Goal: Task Accomplishment & Management: Manage account settings

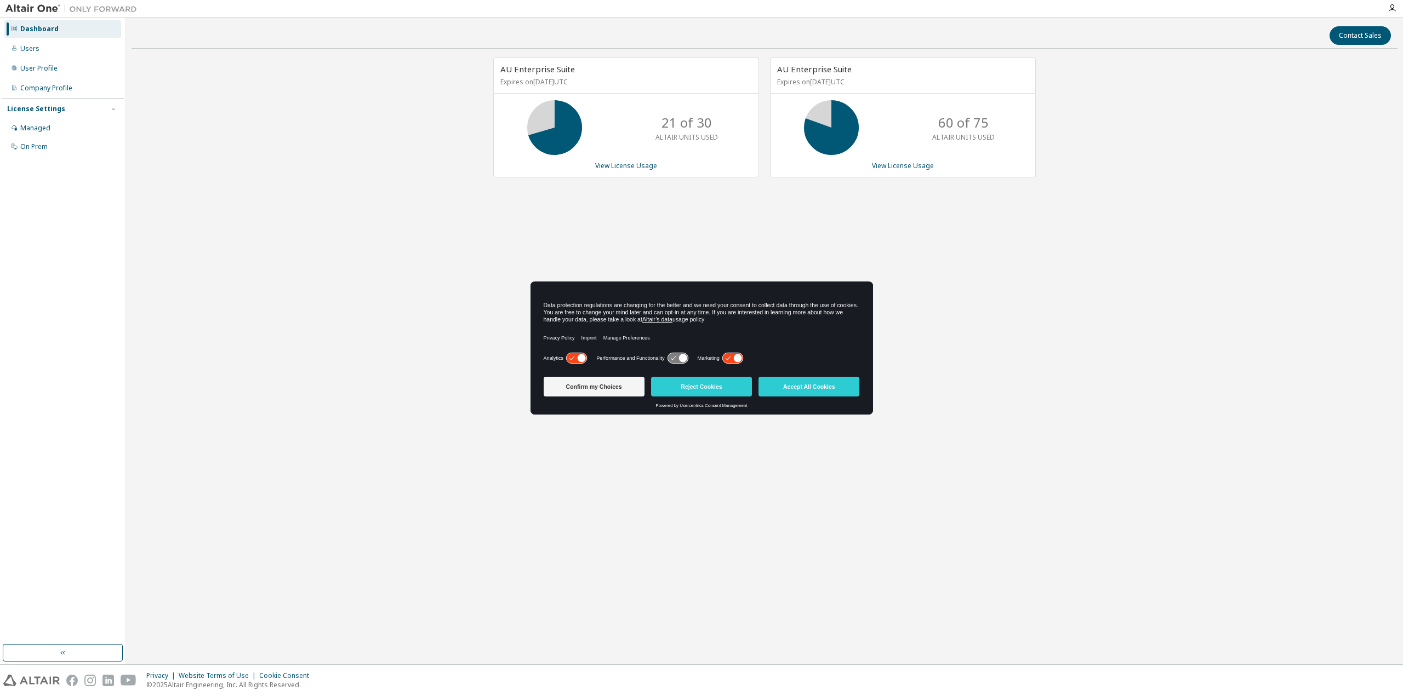
click at [362, 146] on div "AU Enterprise Suite Expires on December 15, 2025 UTC 21 of 30 ALTAIR UNITS USED…" at bounding box center [765, 284] width 1266 height 453
click at [944, 138] on p "ALTAIR UNITS USED" at bounding box center [963, 137] width 62 height 9
click at [908, 161] on link "View License Usage" at bounding box center [903, 165] width 62 height 9
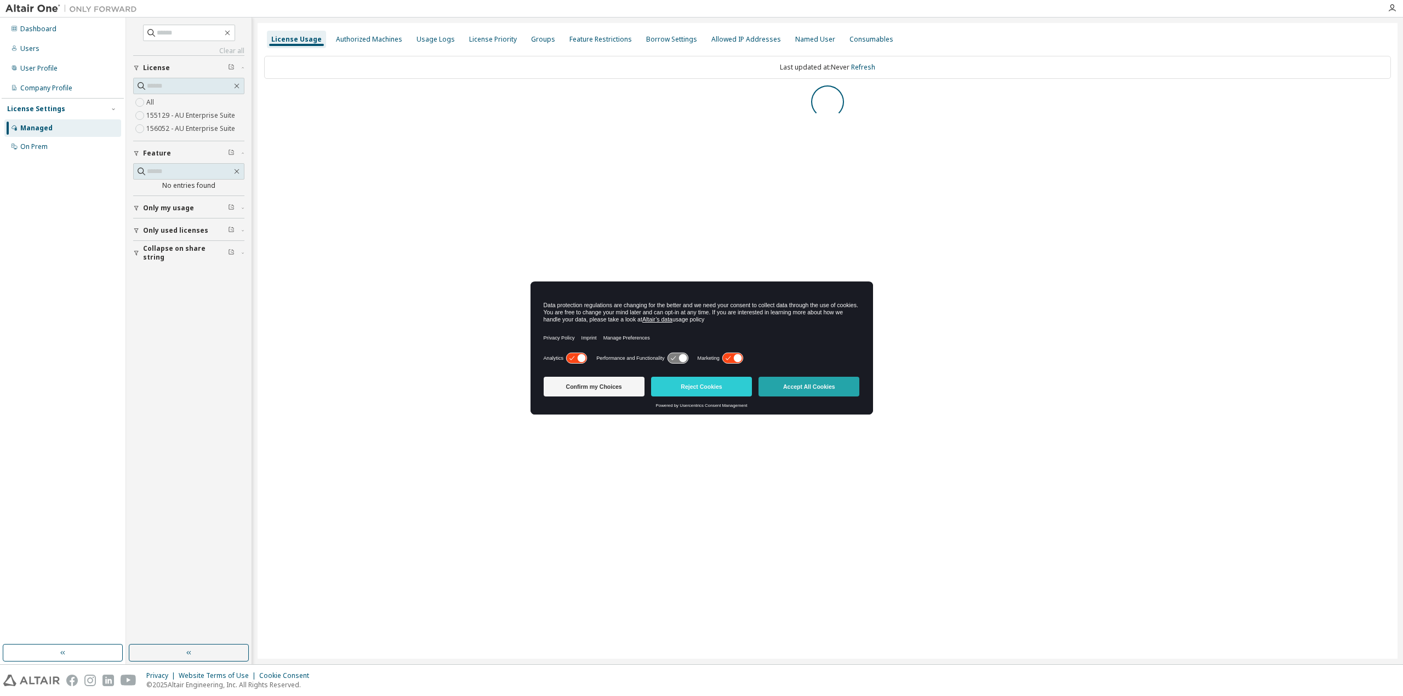
click at [777, 385] on button "Accept All Cookies" at bounding box center [808, 387] width 101 height 20
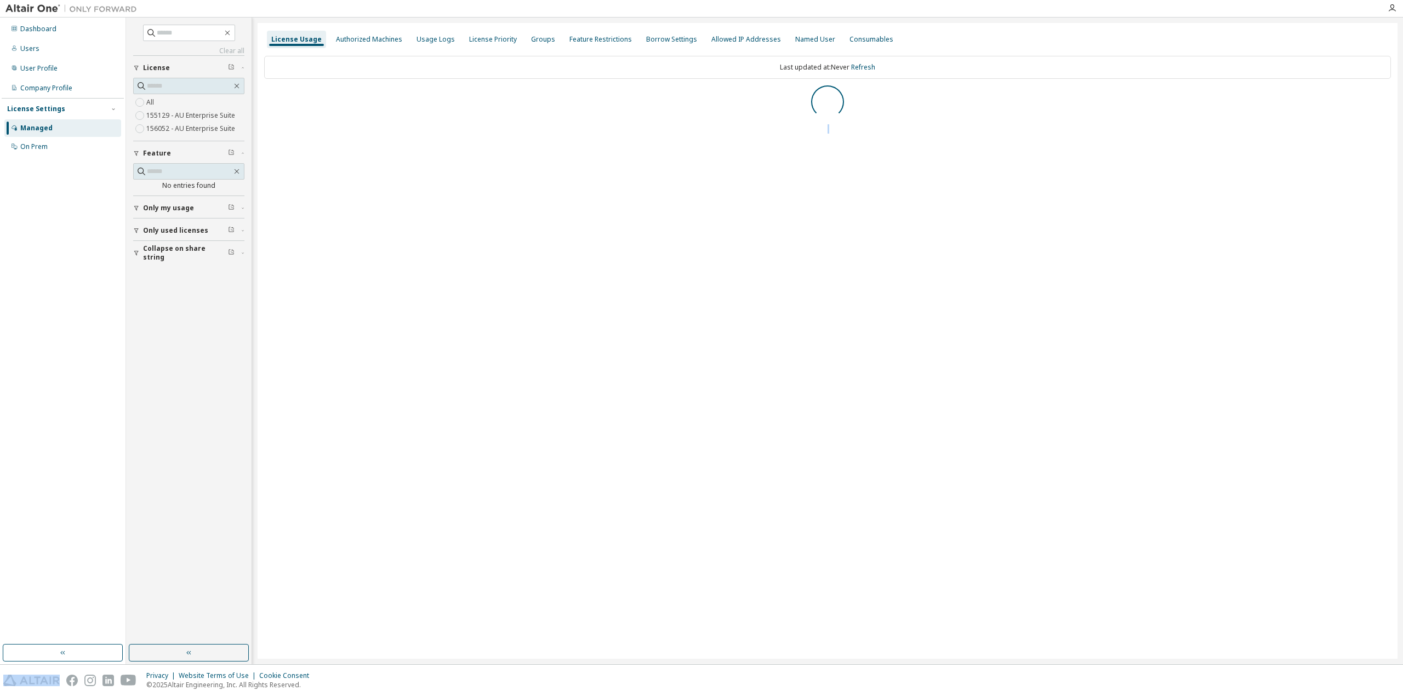
click at [777, 385] on div "License Usage Authorized Machines Usage Logs License Priority Groups Feature Re…" at bounding box center [828, 341] width 1140 height 636
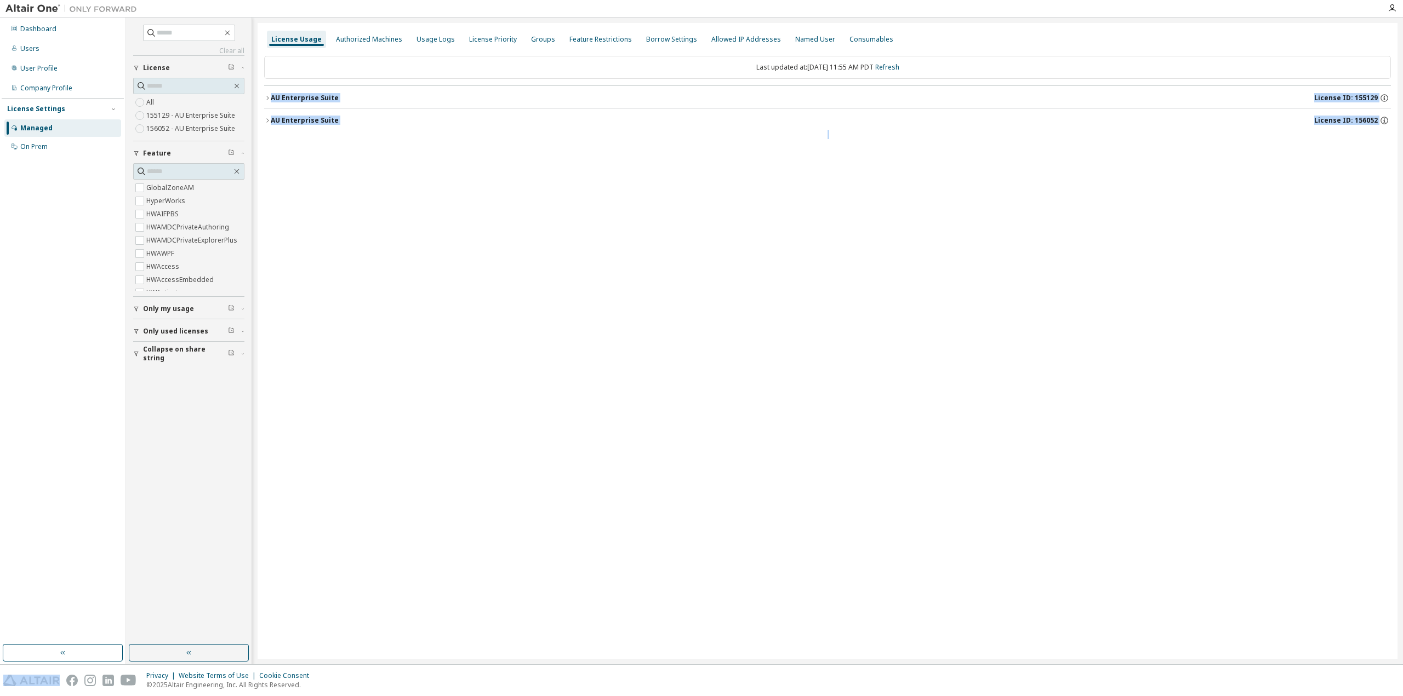
click at [267, 120] on icon "button" at bounding box center [267, 120] width 7 height 7
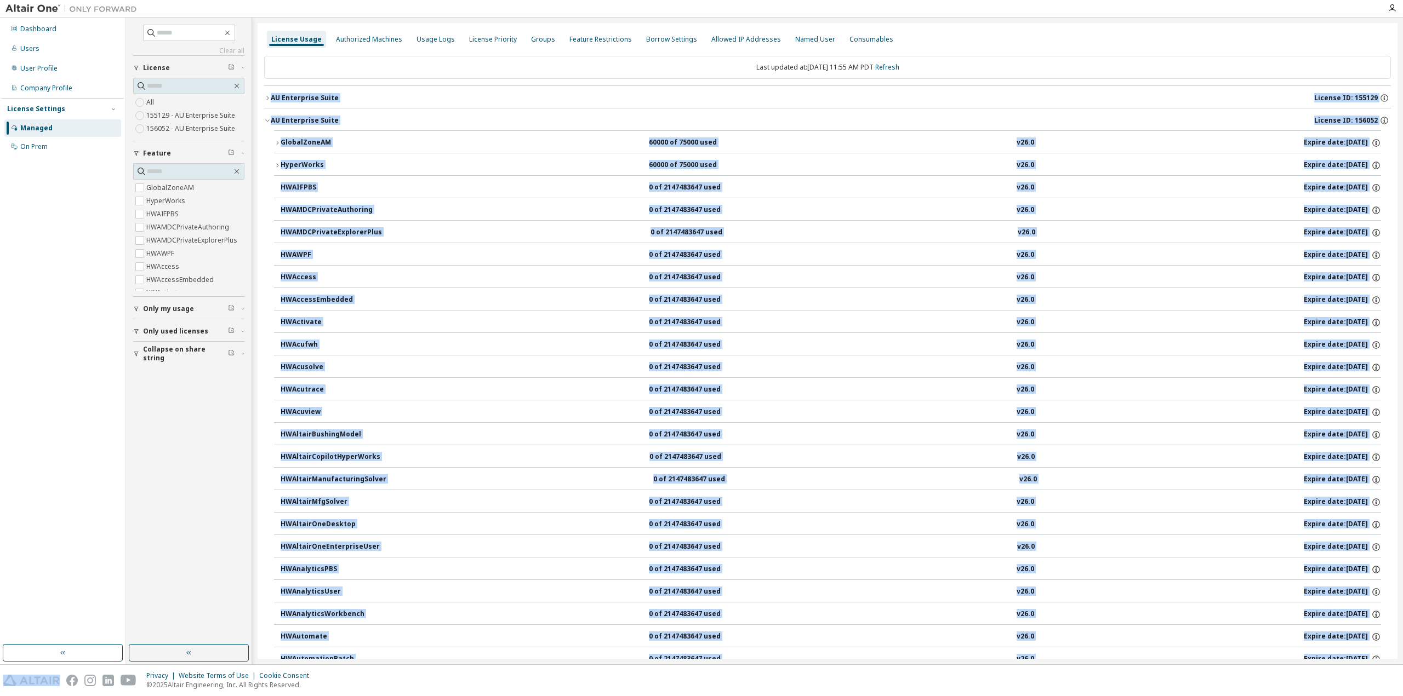
click at [274, 140] on icon "button" at bounding box center [277, 143] width 7 height 7
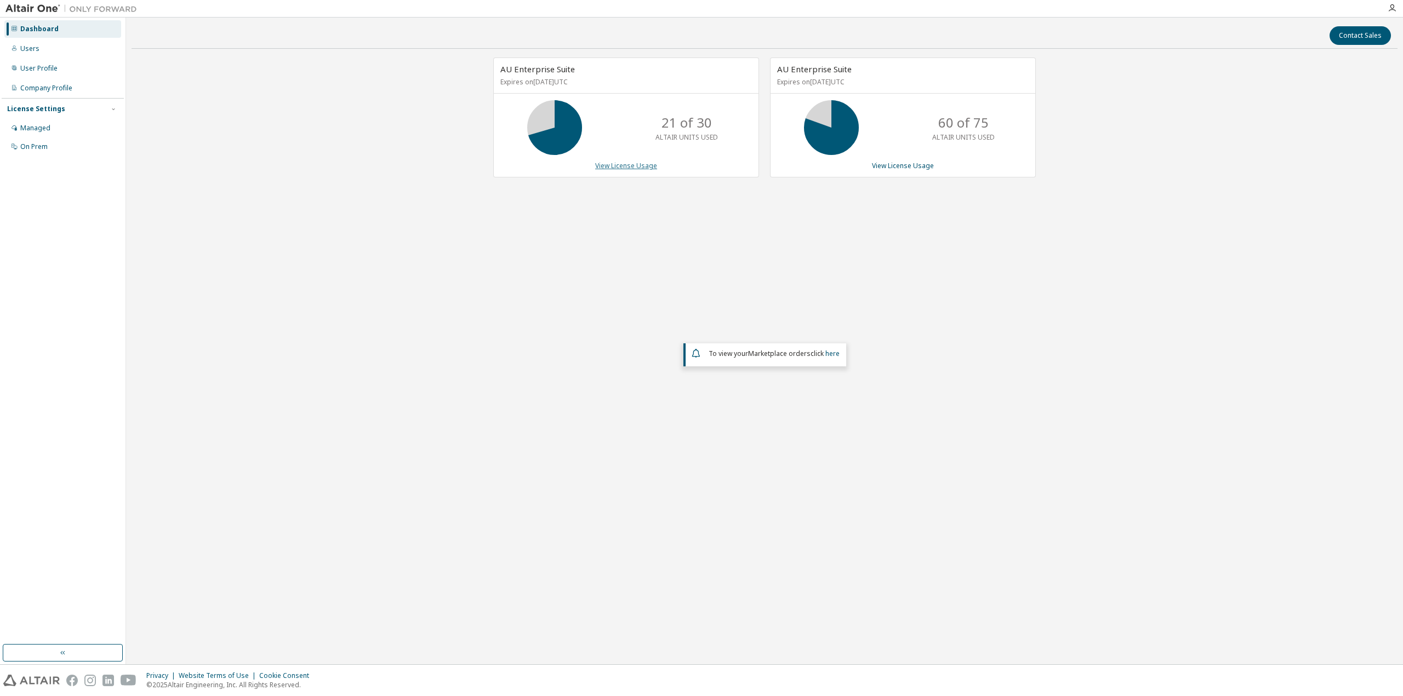
click at [622, 165] on link "View License Usage" at bounding box center [626, 165] width 62 height 9
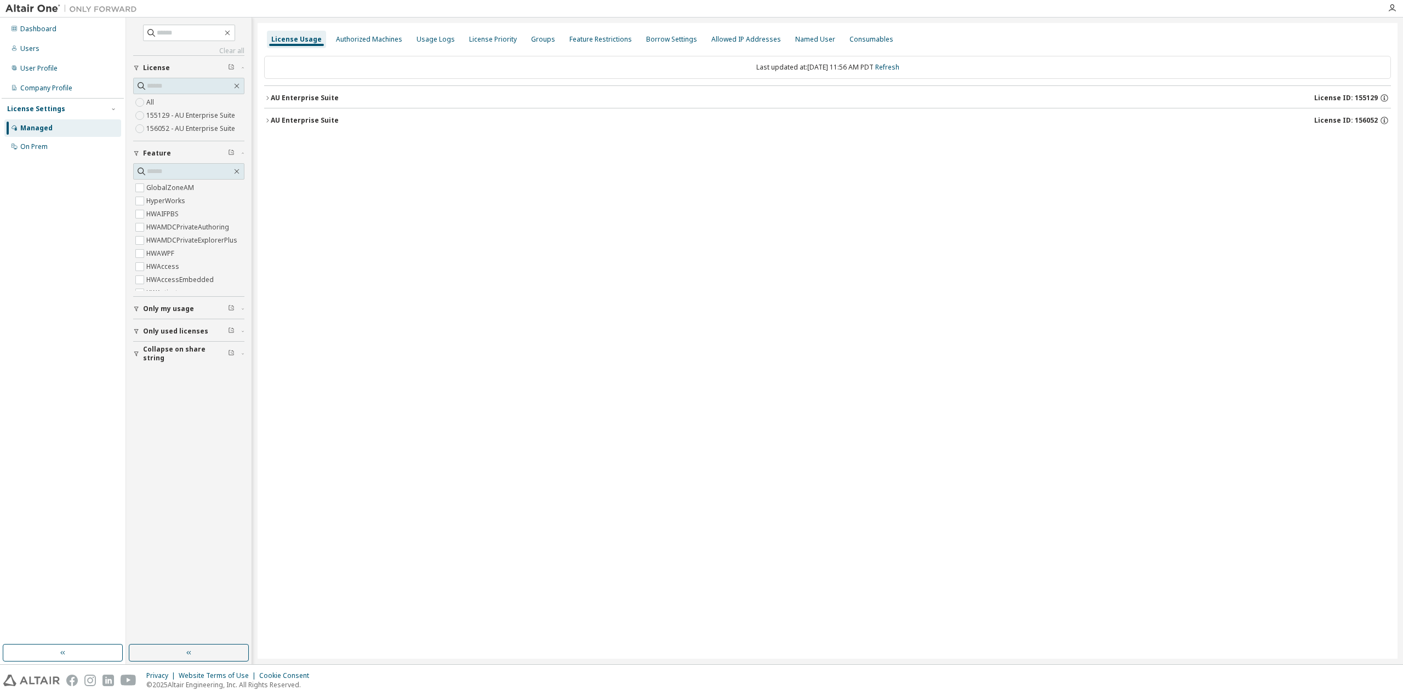
click at [260, 120] on div "License Usage Authorized Machines Usage Logs License Priority Groups Feature Re…" at bounding box center [828, 341] width 1140 height 636
click at [266, 119] on icon "button" at bounding box center [267, 120] width 7 height 7
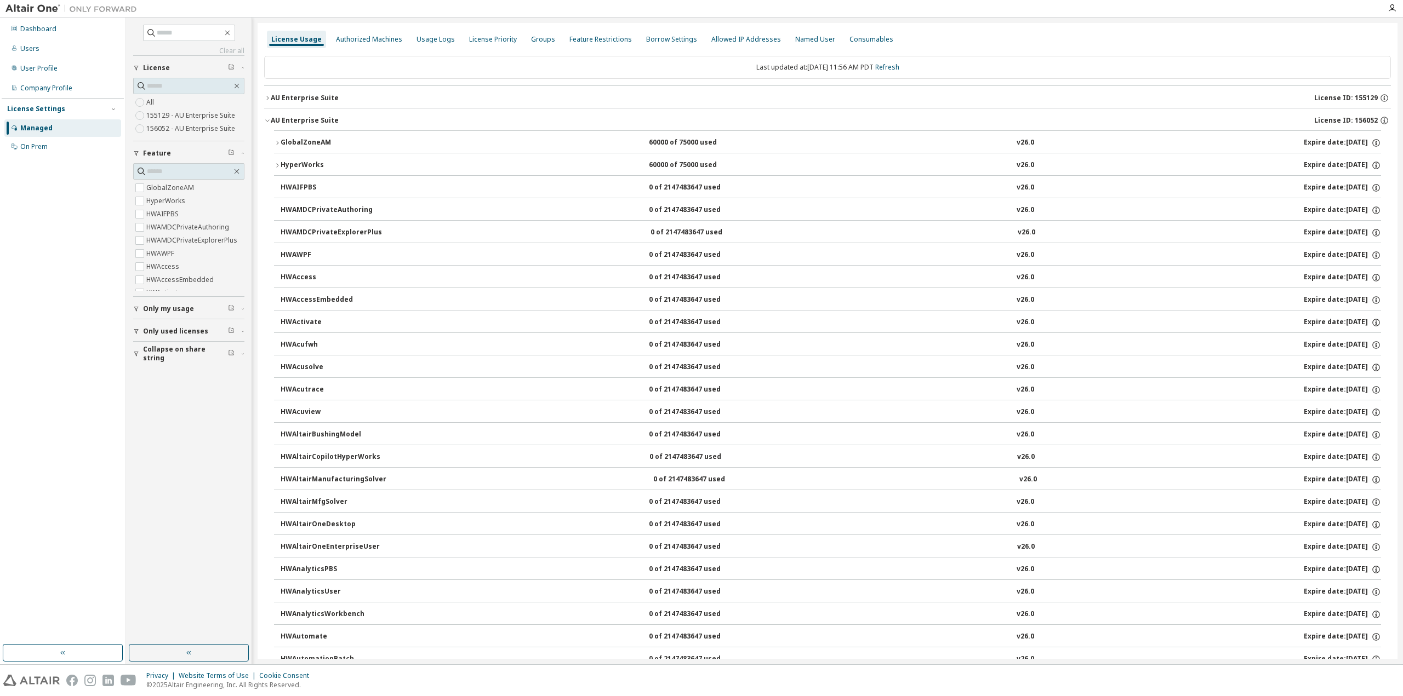
click at [280, 144] on icon "button" at bounding box center [277, 143] width 7 height 7
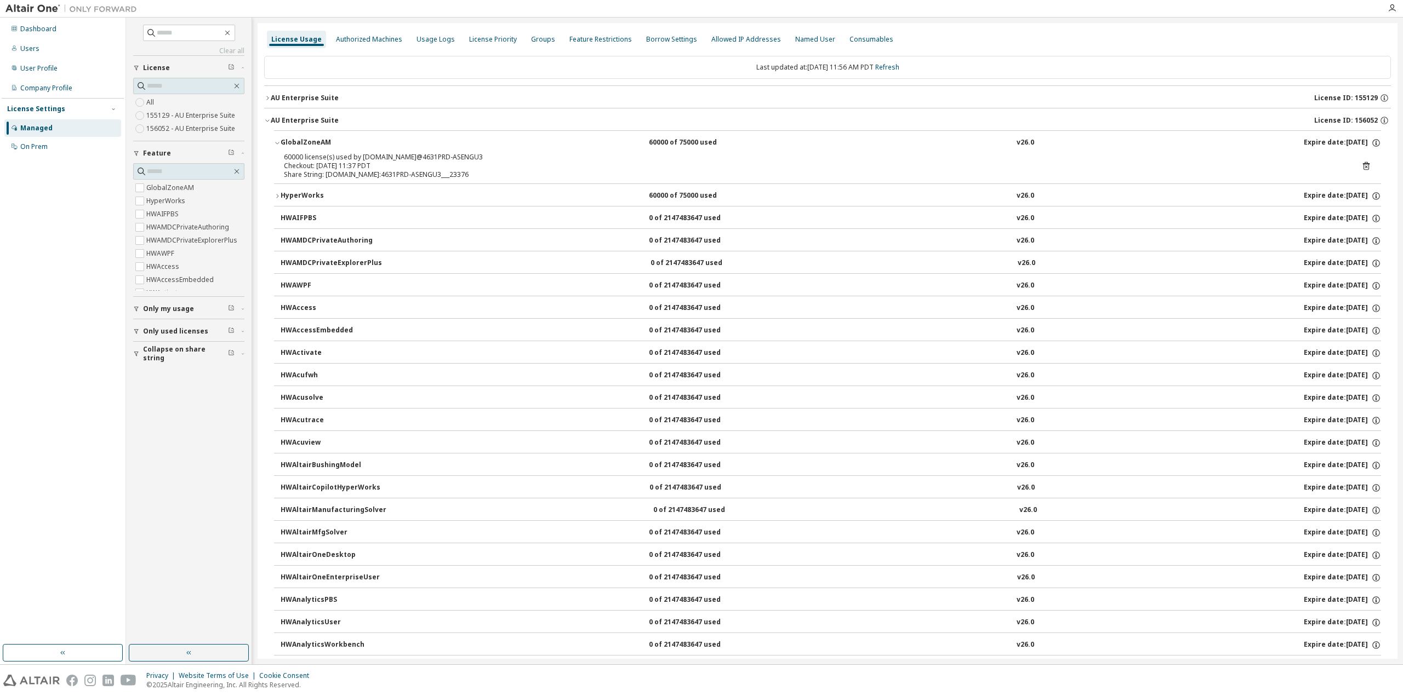
click at [280, 196] on icon "button" at bounding box center [277, 196] width 7 height 7
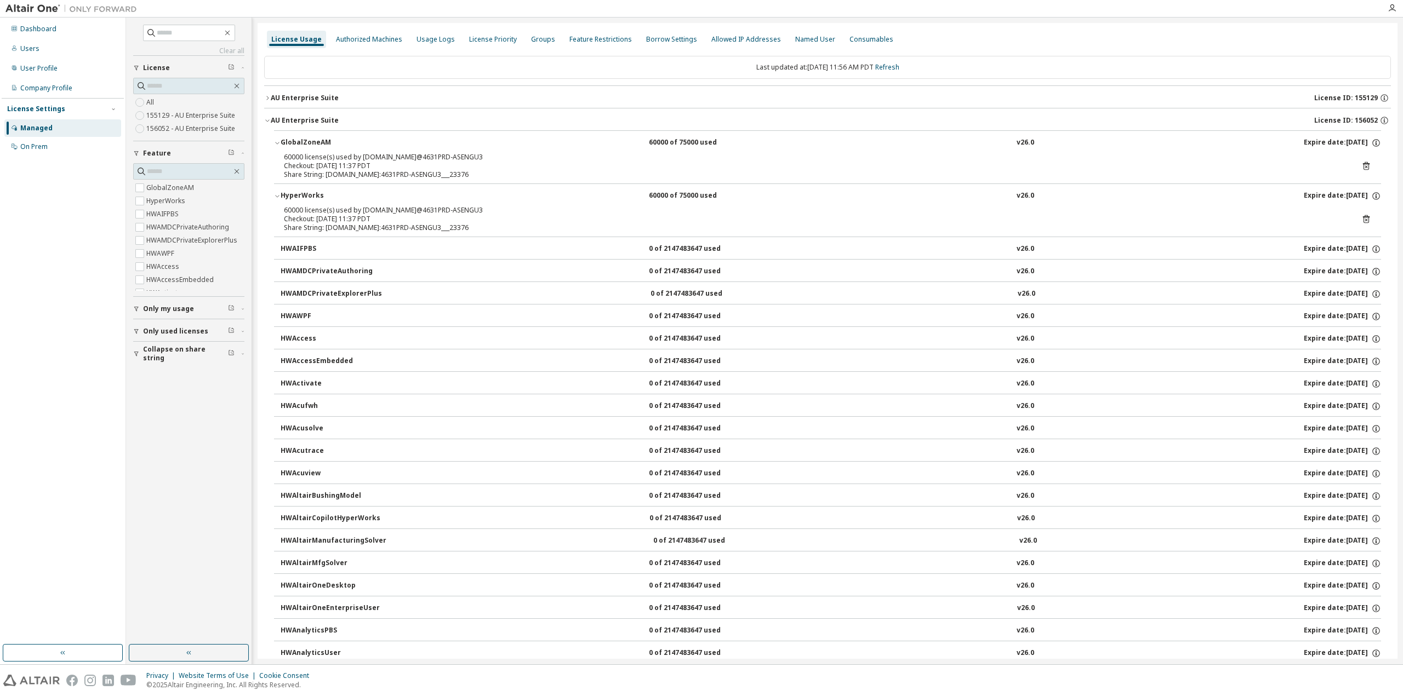
click at [264, 96] on icon "button" at bounding box center [267, 98] width 7 height 7
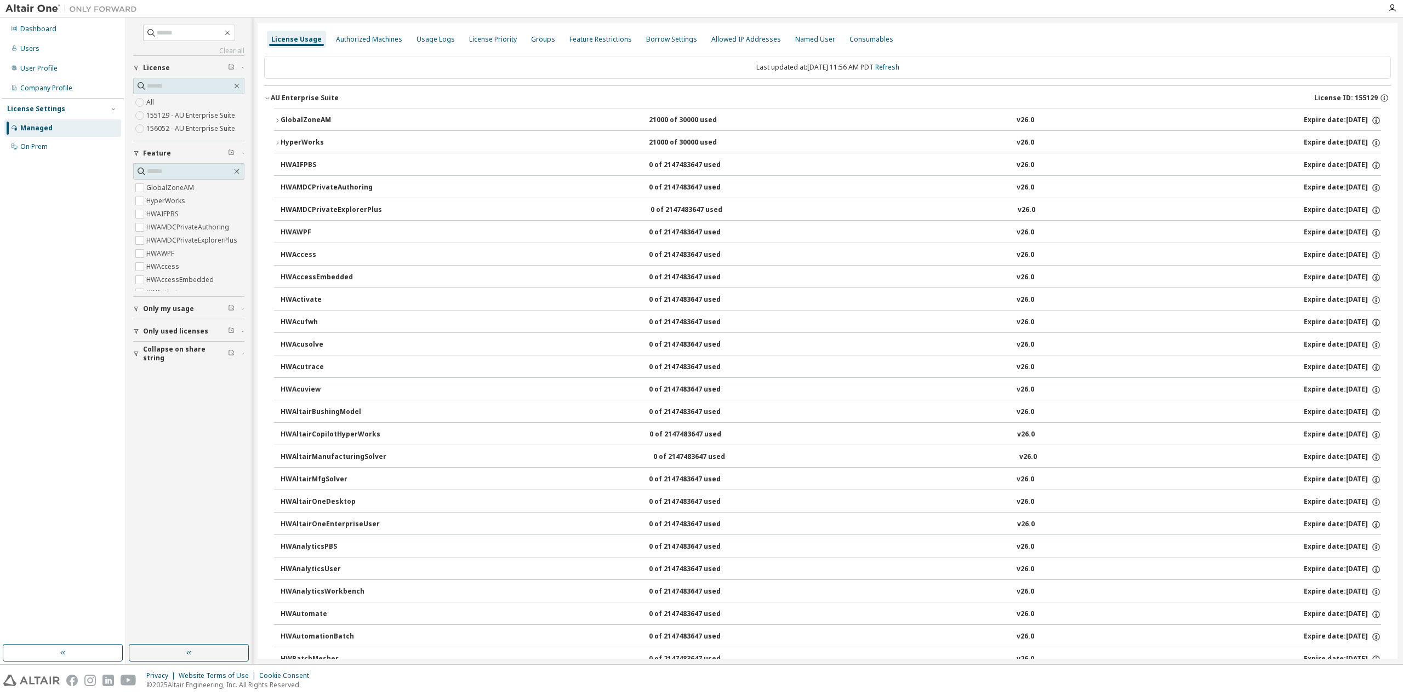
click at [275, 117] on icon "button" at bounding box center [277, 120] width 7 height 7
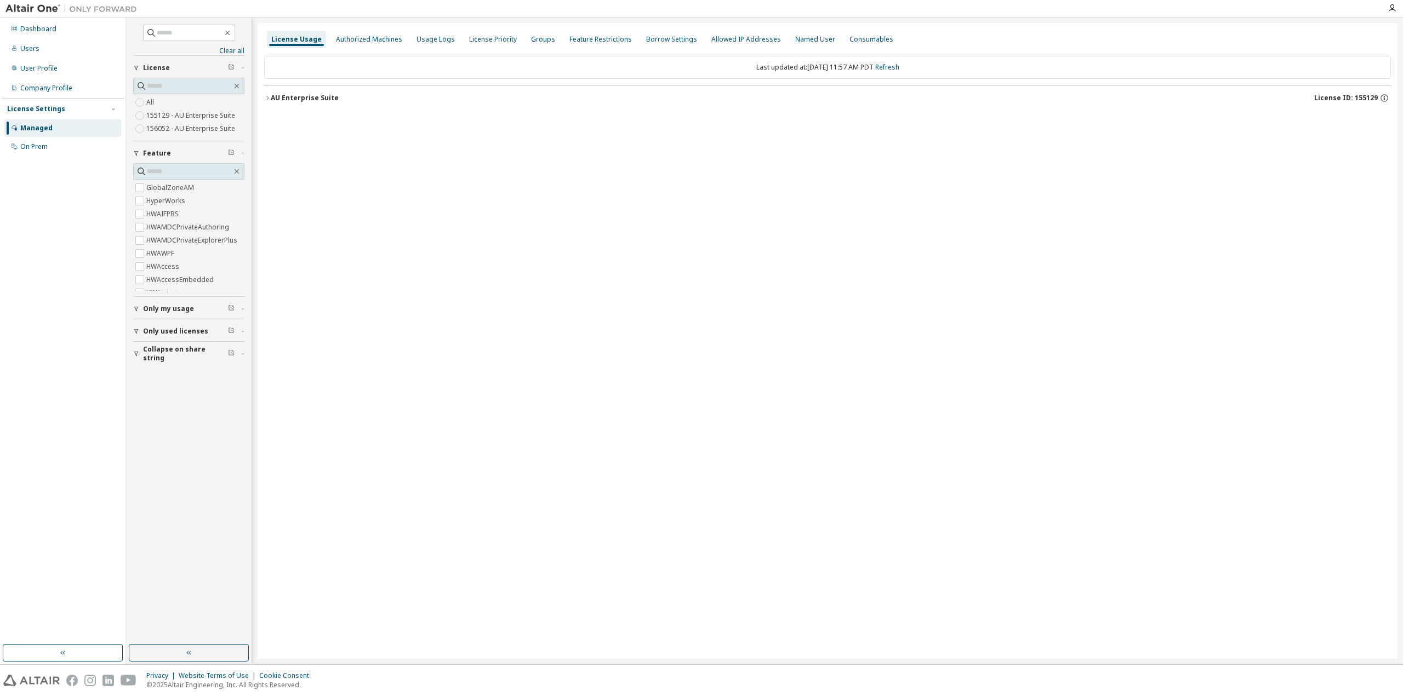
click at [267, 98] on icon "button" at bounding box center [267, 98] width 7 height 7
click at [268, 98] on icon "button" at bounding box center [267, 98] width 7 height 7
click at [161, 67] on span "License" at bounding box center [156, 68] width 27 height 9
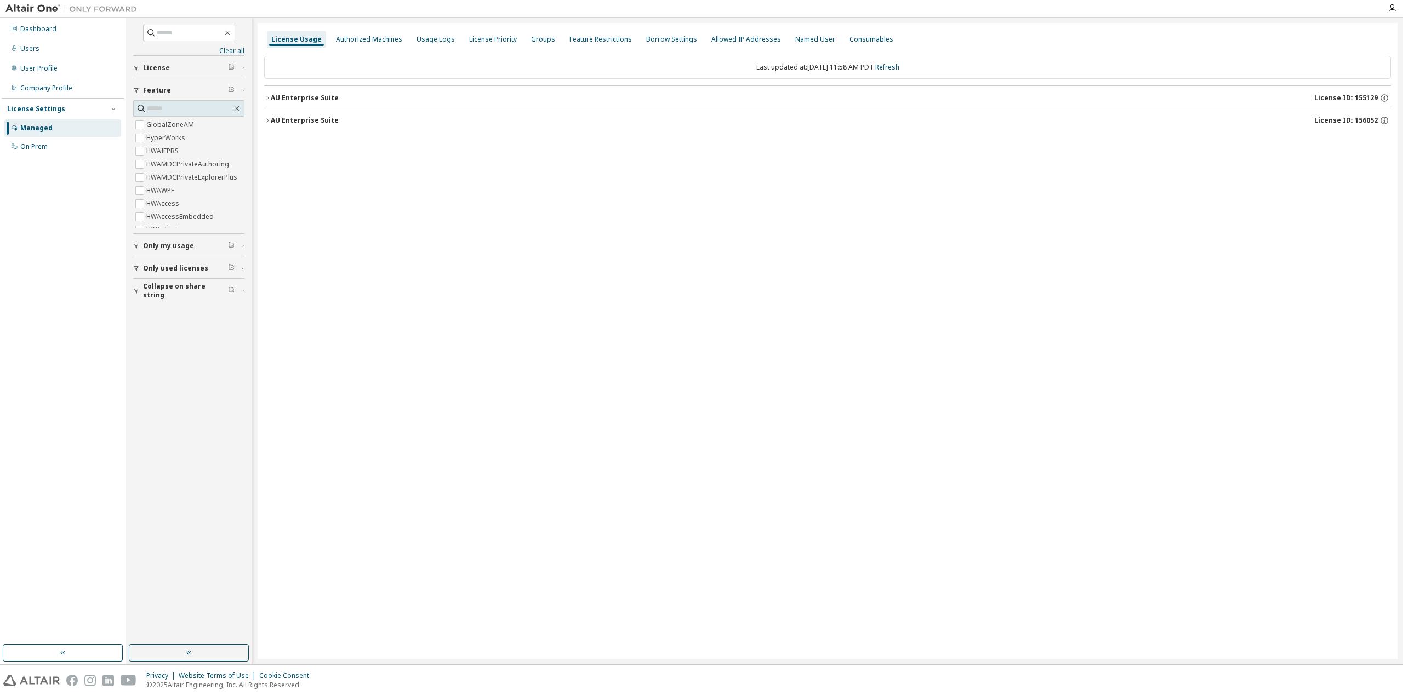
click at [299, 43] on div "License Usage" at bounding box center [296, 39] width 50 height 9
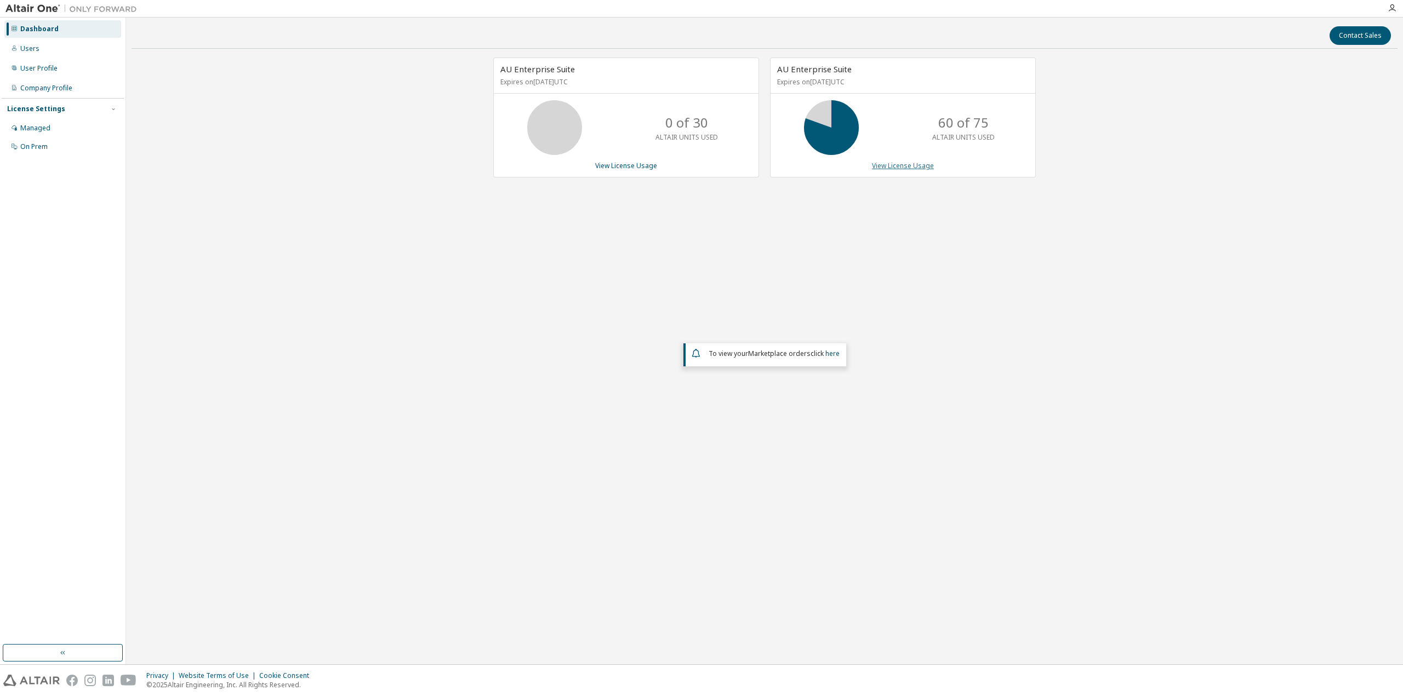
click at [923, 166] on link "View License Usage" at bounding box center [903, 165] width 62 height 9
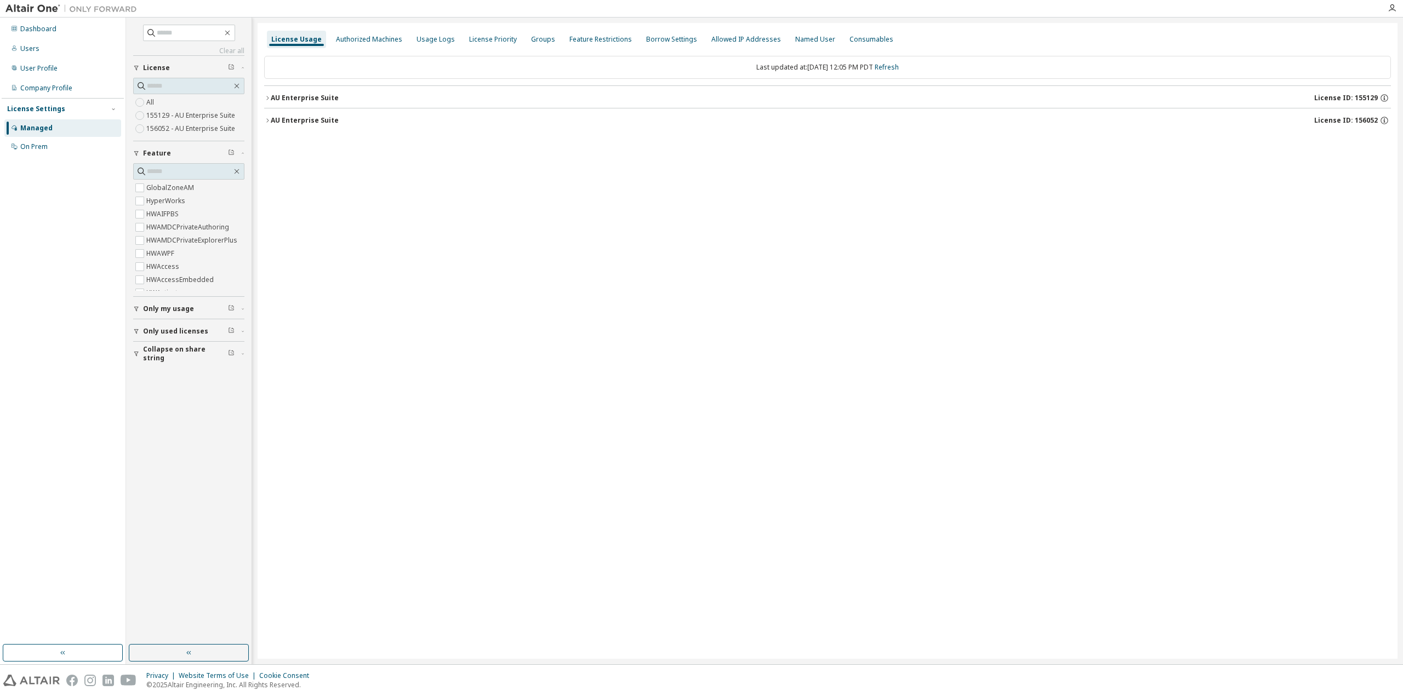
click at [267, 119] on icon "button" at bounding box center [267, 120] width 7 height 7
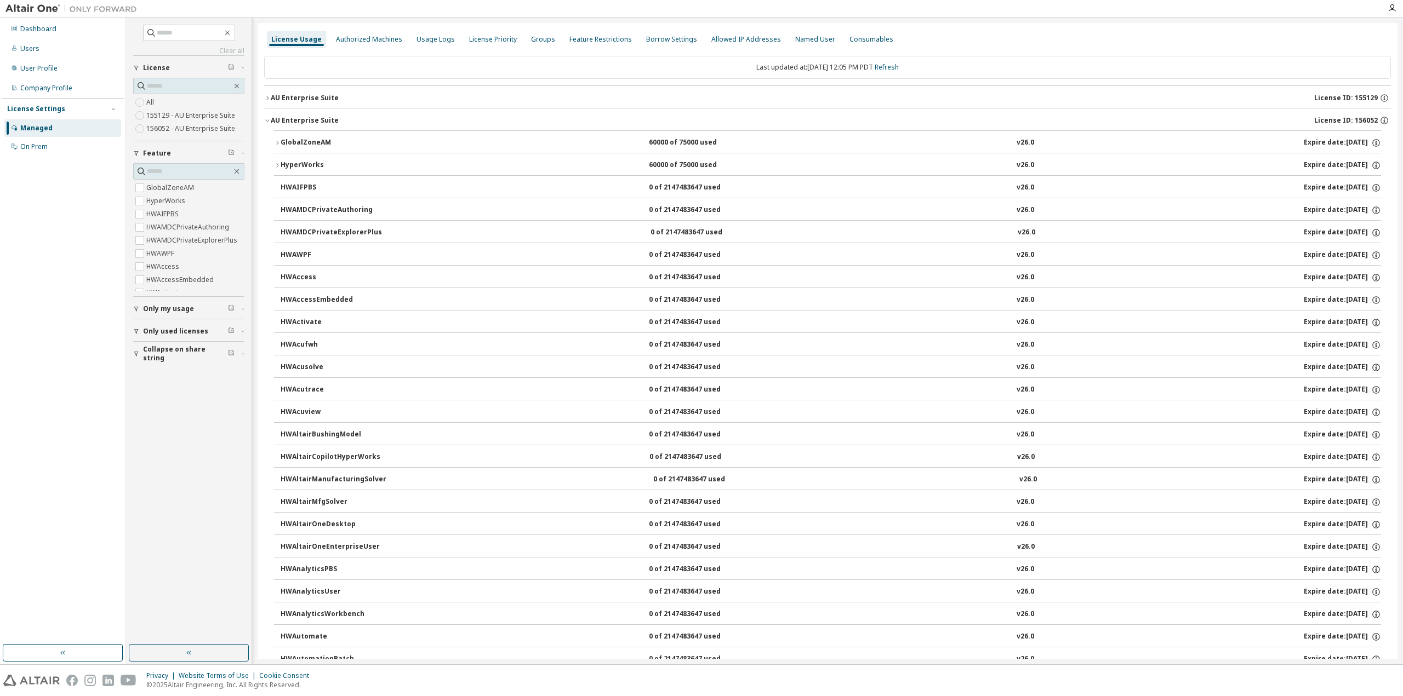
click at [278, 140] on icon "button" at bounding box center [277, 143] width 7 height 7
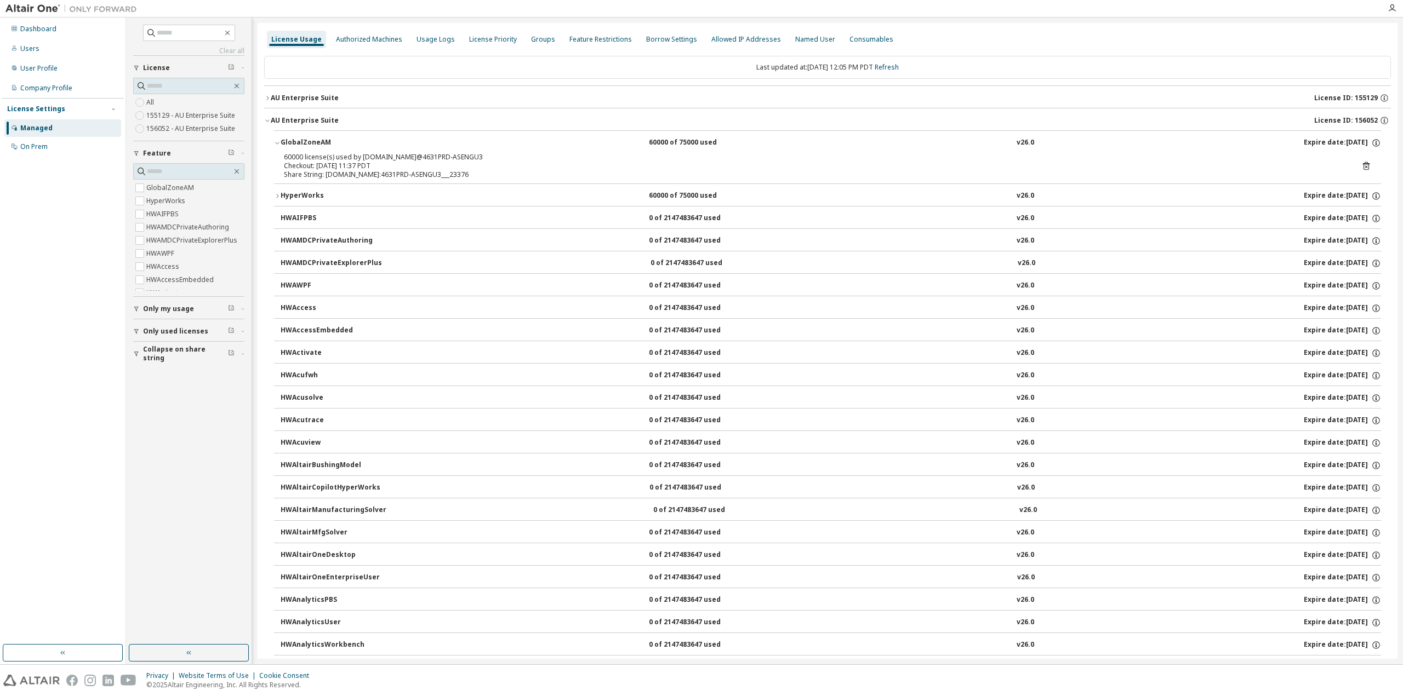
click at [360, 165] on div "Checkout: 2025-10-10 11:37 PDT" at bounding box center [814, 166] width 1061 height 9
click at [1362, 167] on icon at bounding box center [1366, 166] width 10 height 10
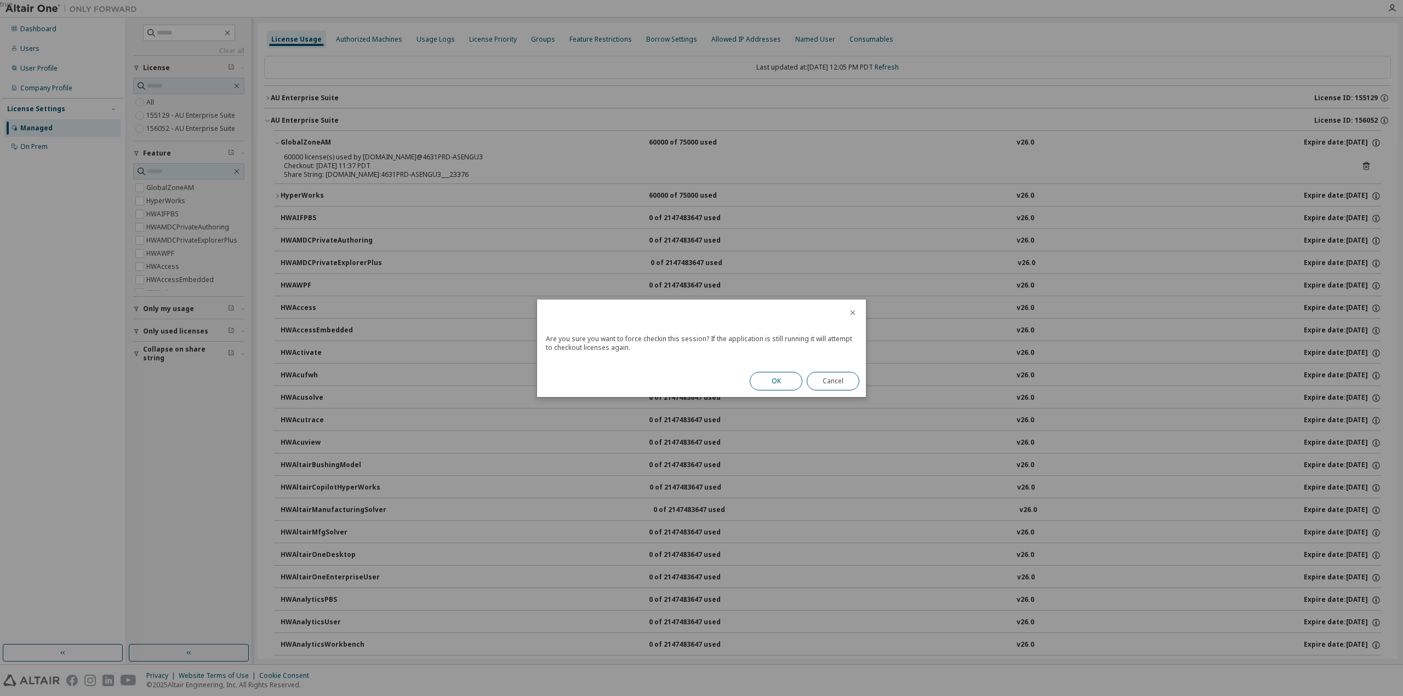
click at [771, 383] on button "OK" at bounding box center [776, 381] width 53 height 19
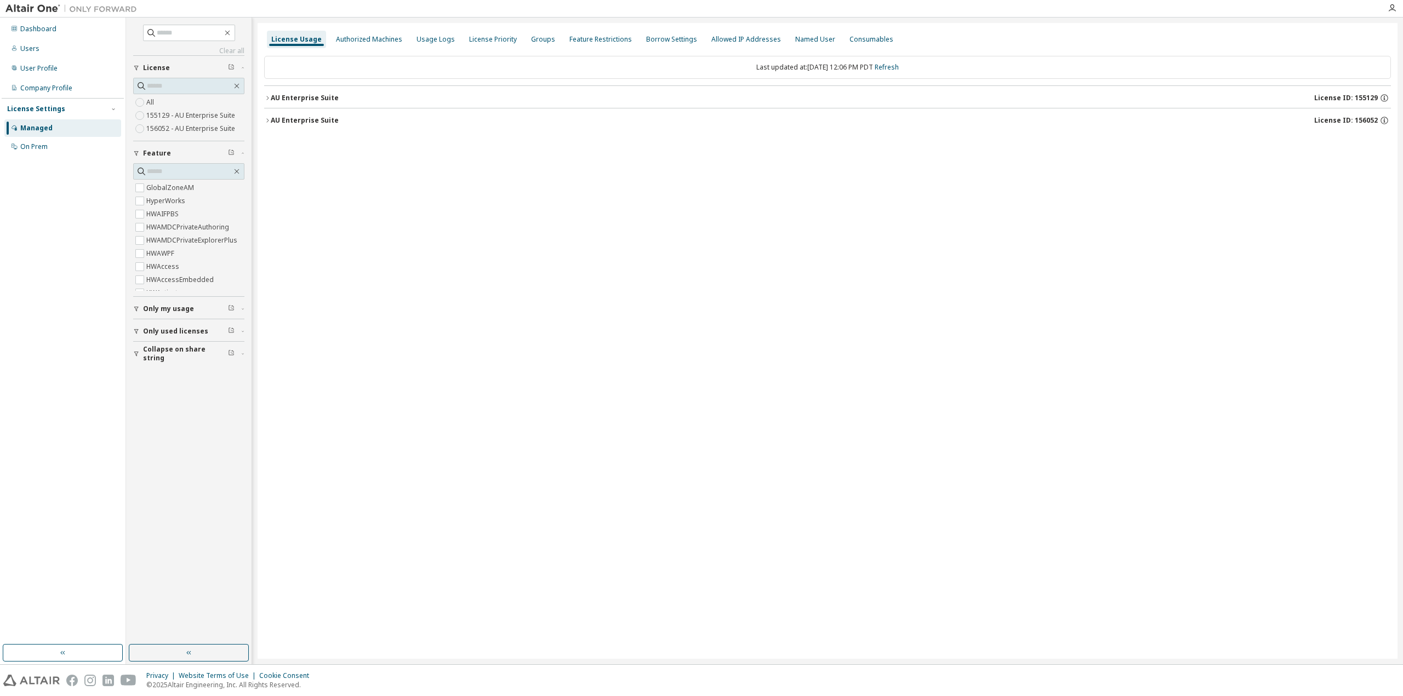
click at [272, 117] on div "AU Enterprise Suite" at bounding box center [305, 120] width 68 height 9
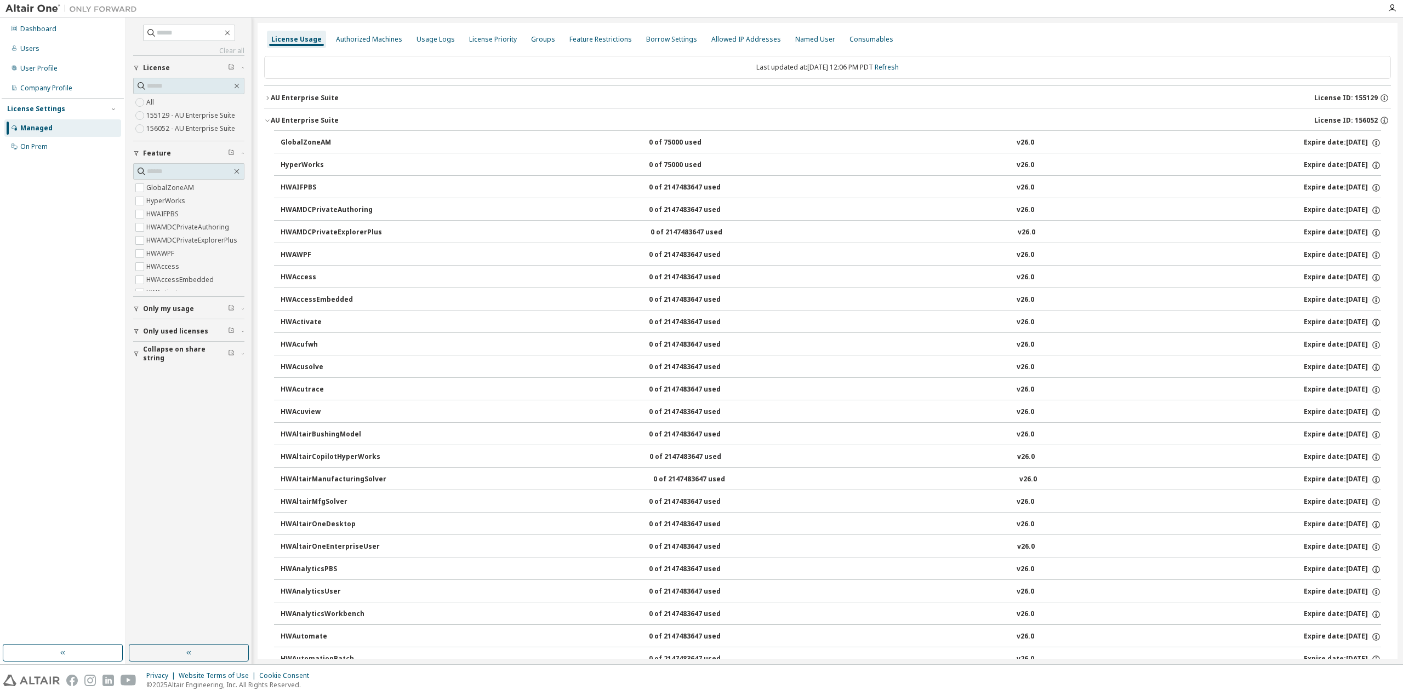
click at [297, 43] on div "License Usage" at bounding box center [296, 39] width 50 height 9
click at [306, 42] on div "License Usage" at bounding box center [296, 39] width 50 height 9
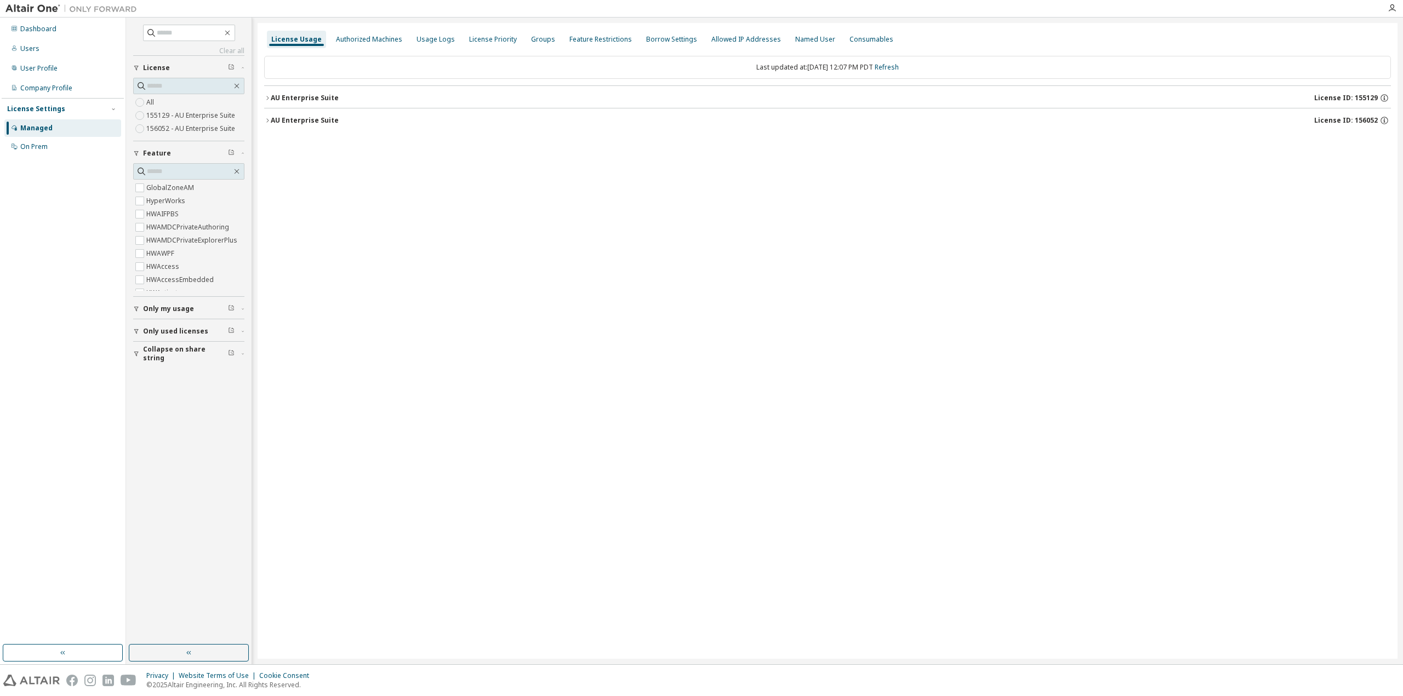
drag, startPoint x: 828, startPoint y: 84, endPoint x: 827, endPoint y: 61, distance: 23.0
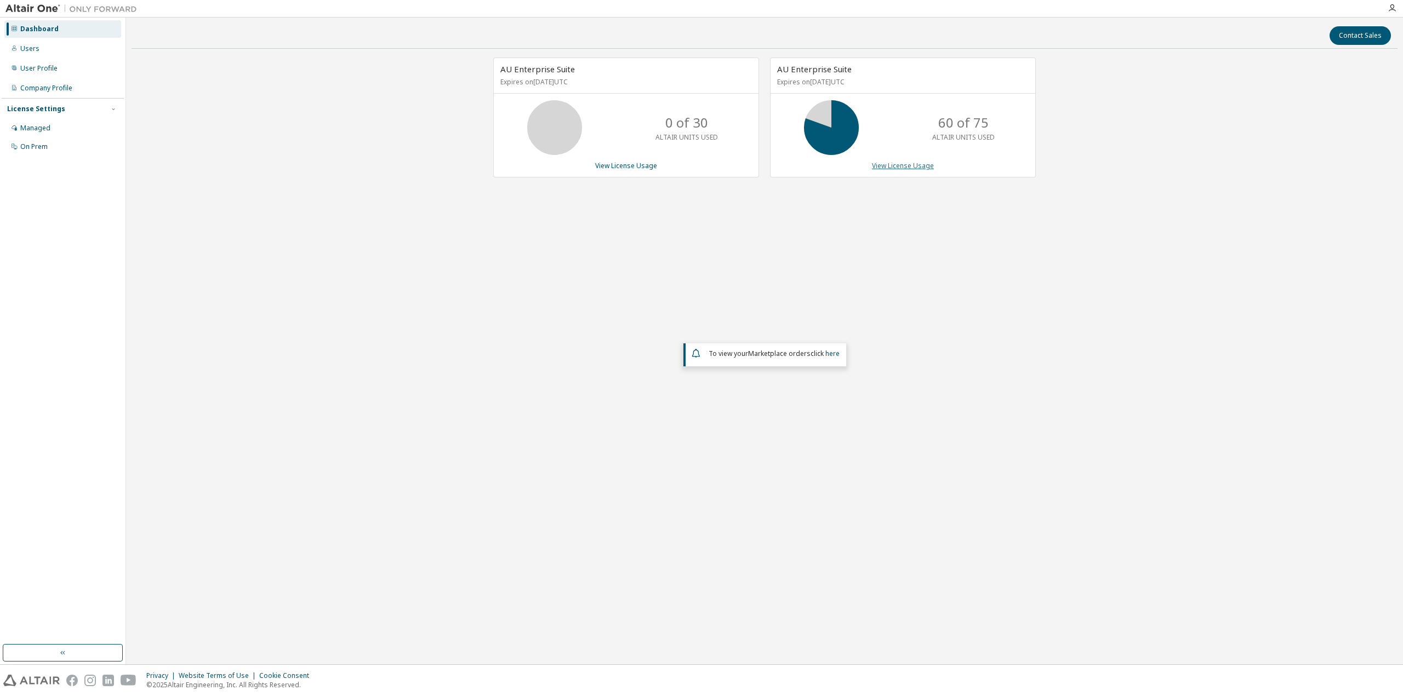
click at [908, 165] on link "View License Usage" at bounding box center [903, 165] width 62 height 9
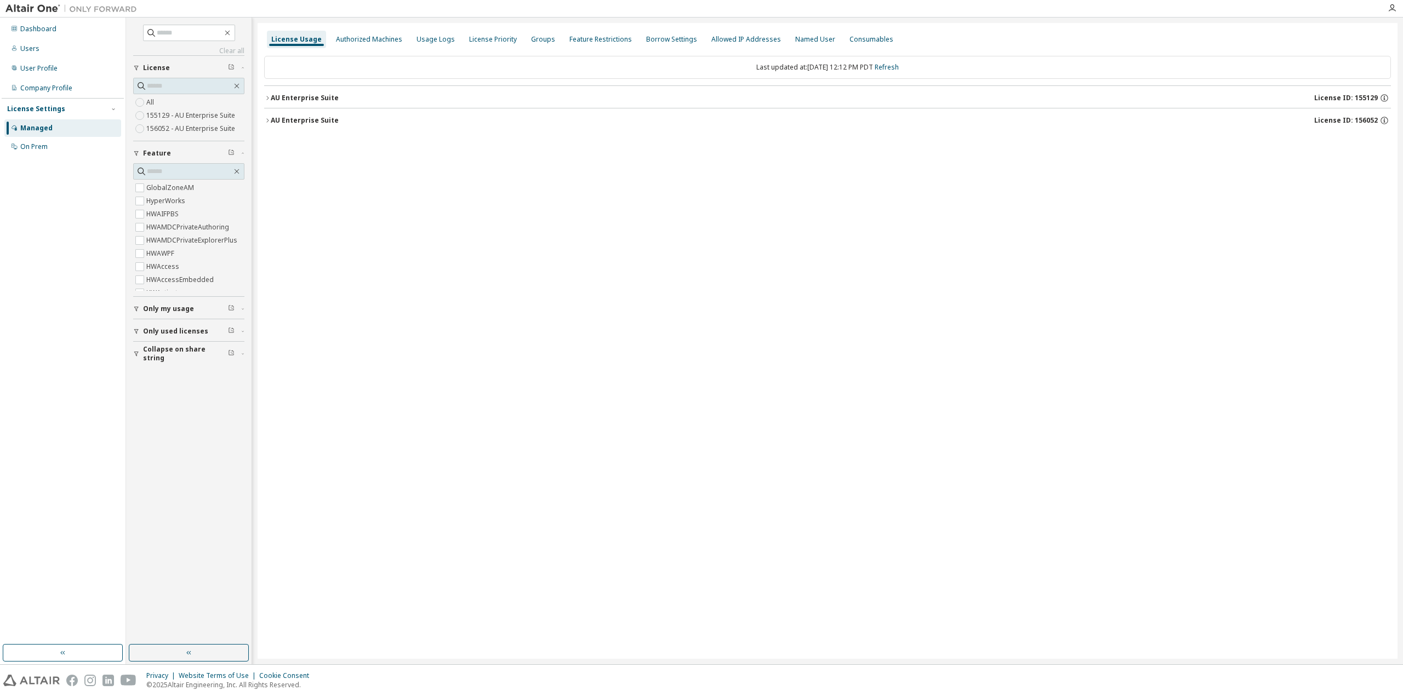
click at [268, 114] on button "AU Enterprise Suite License ID: 156052" at bounding box center [827, 120] width 1127 height 24
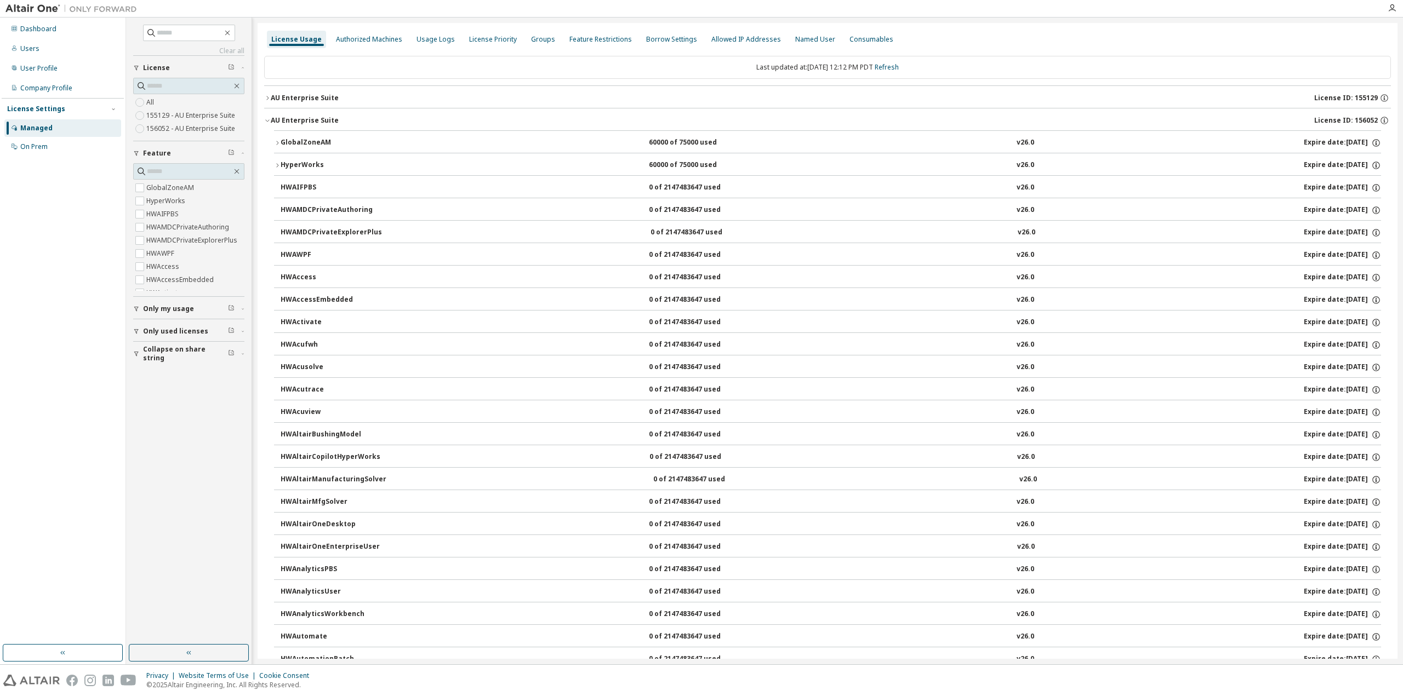
click at [279, 140] on icon "button" at bounding box center [277, 143] width 7 height 7
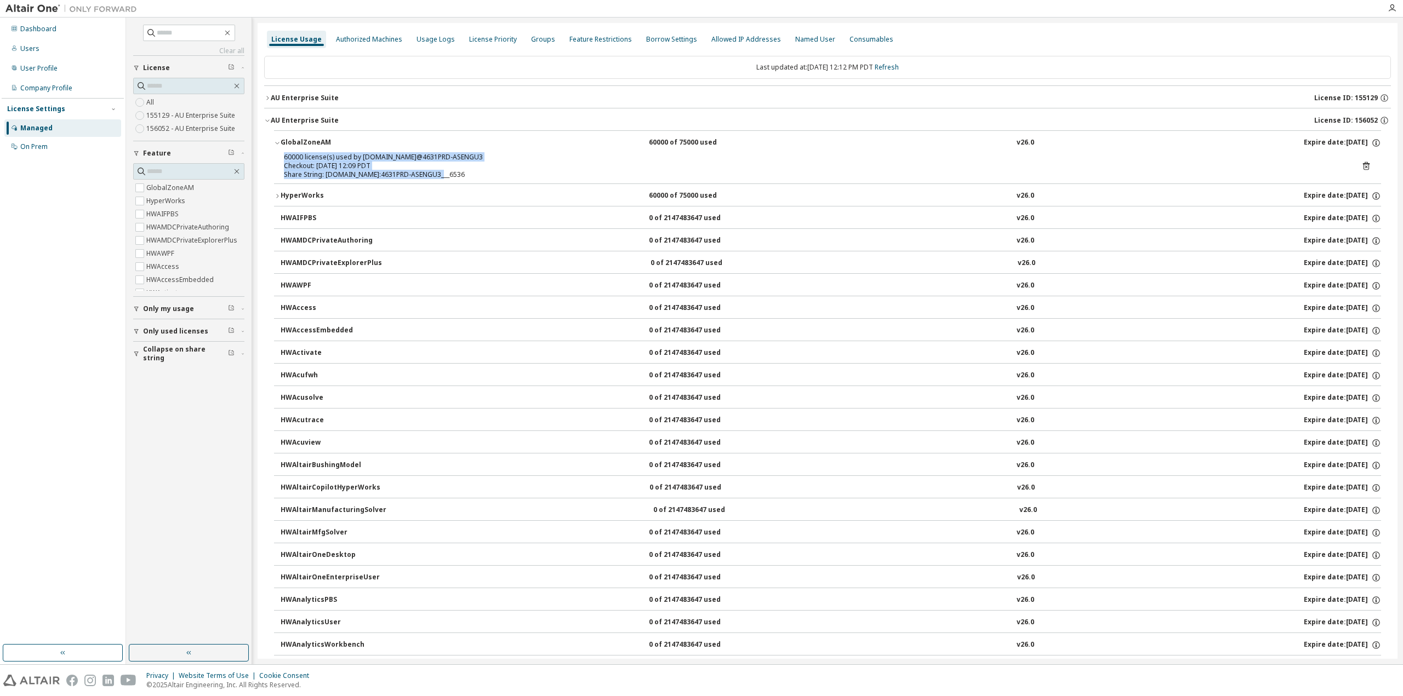
drag, startPoint x: 282, startPoint y: 158, endPoint x: 449, endPoint y: 173, distance: 168.3
click at [449, 173] on div "60000 license(s) used by [DOMAIN_NAME]@4631PRD-ASENGU3 Checkout: [DATE] 12:09 P…" at bounding box center [827, 168] width 1107 height 31
copy div "60000 license(s) used by [DOMAIN_NAME]@4631PRD-ASENGU3 Checkout: [DATE] 12:09 P…"
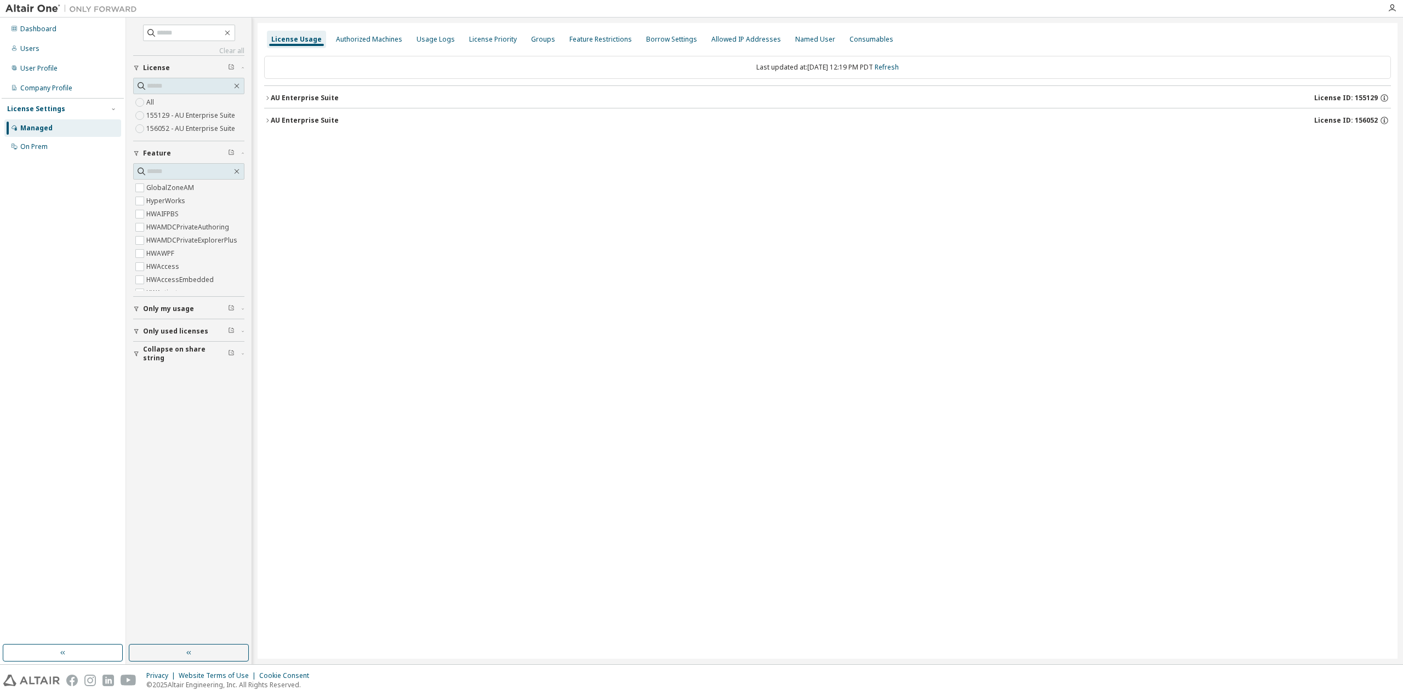
click at [267, 122] on icon "button" at bounding box center [267, 120] width 7 height 7
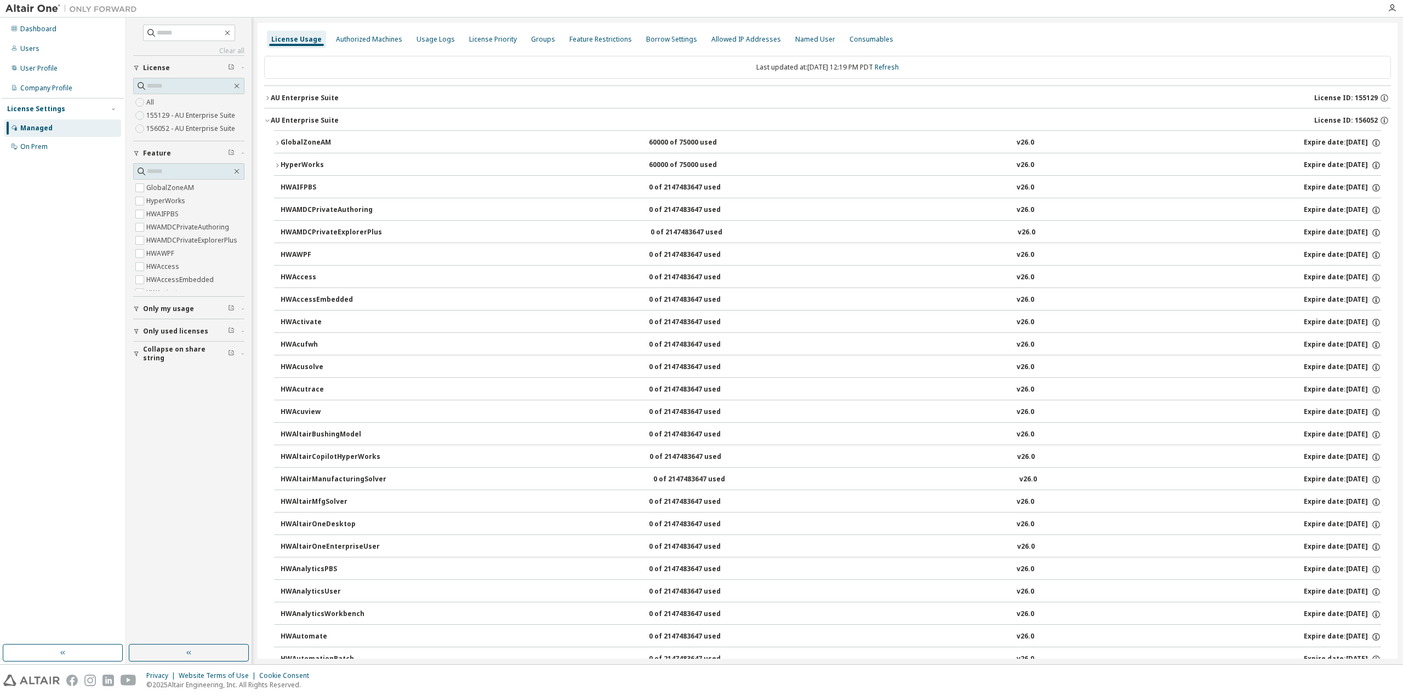
click at [279, 141] on icon "button" at bounding box center [277, 143] width 7 height 7
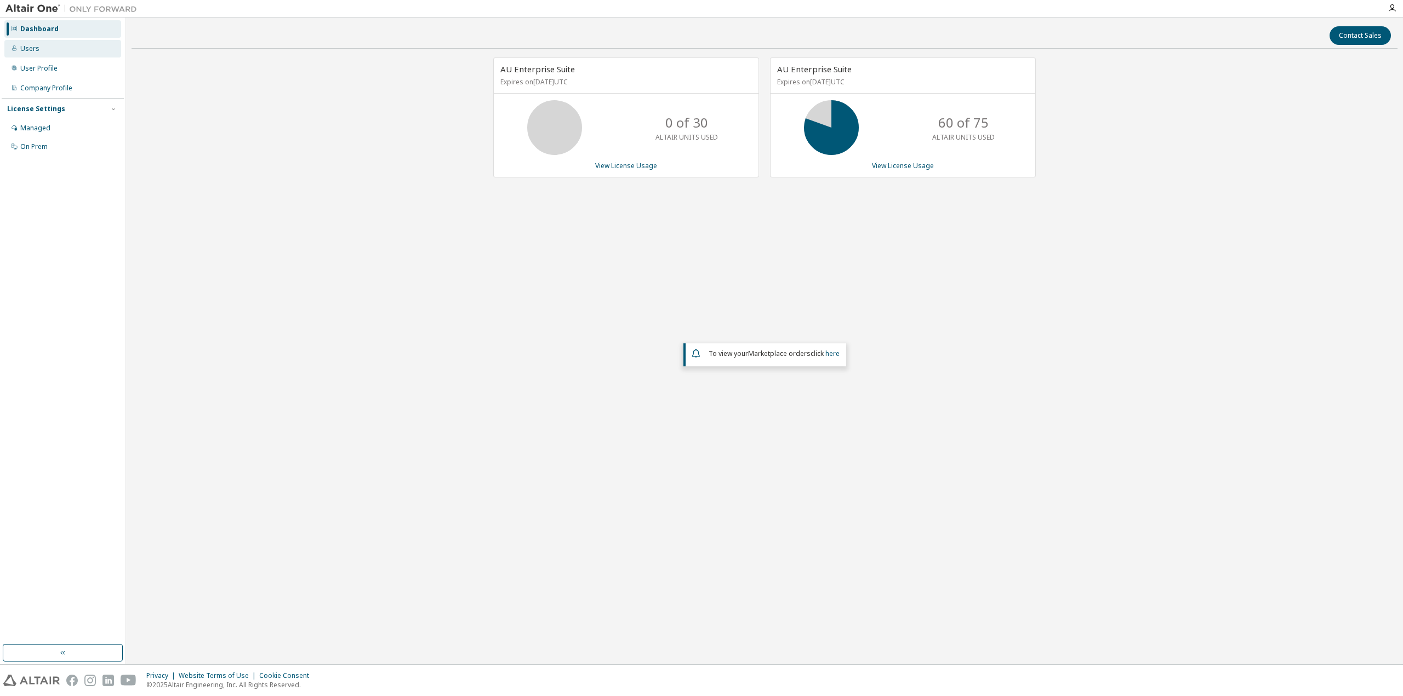
click at [26, 45] on div "Users" at bounding box center [29, 48] width 19 height 9
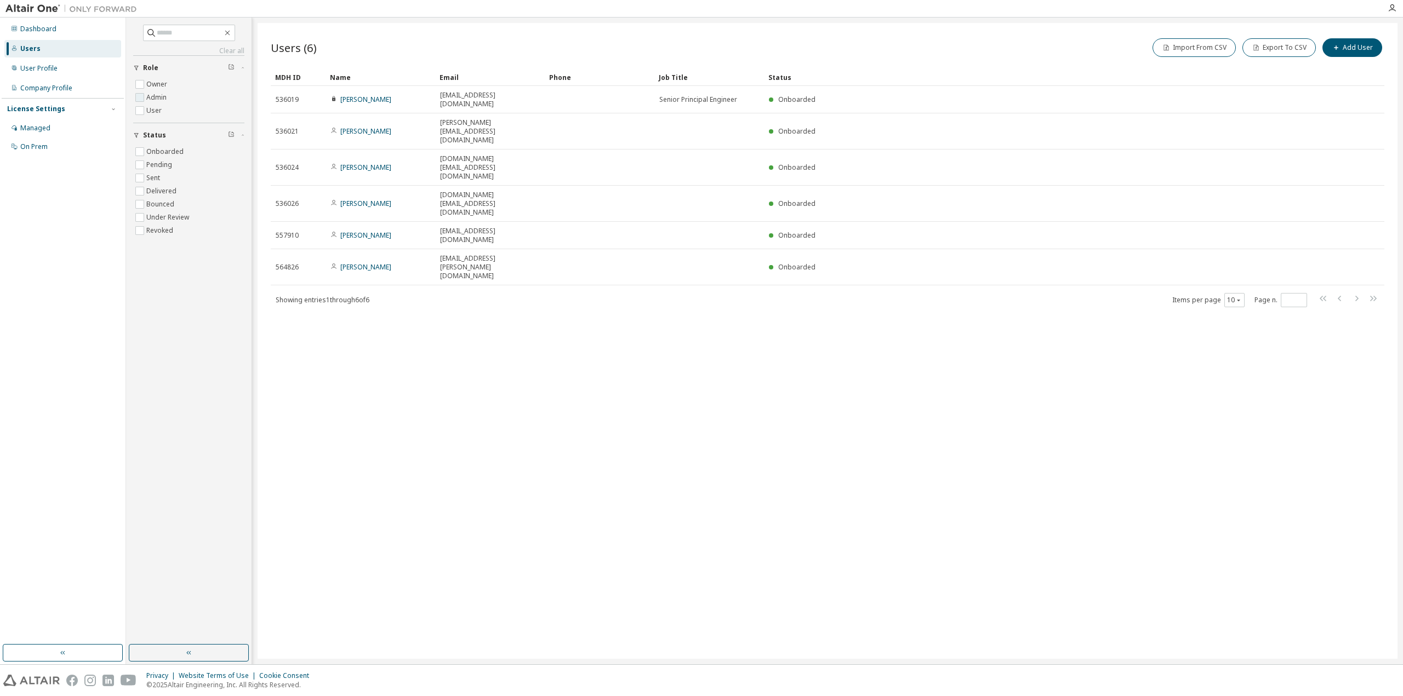
click at [167, 101] on label "Admin" at bounding box center [157, 97] width 22 height 13
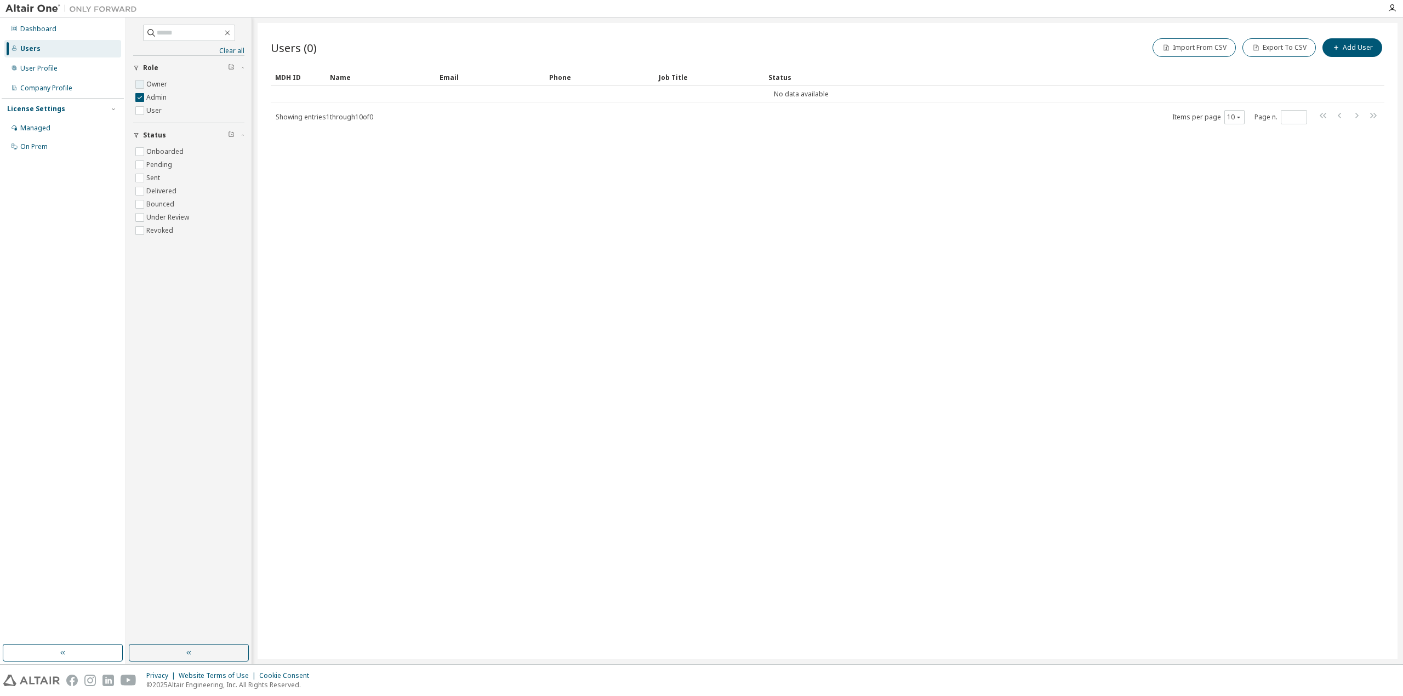
click at [152, 86] on label "Owner" at bounding box center [157, 84] width 23 height 13
click at [156, 96] on label "Admin" at bounding box center [157, 97] width 22 height 13
click at [156, 100] on label "Admin" at bounding box center [157, 97] width 22 height 13
click at [151, 85] on label "Owner" at bounding box center [157, 84] width 23 height 13
click at [1358, 55] on button "Add User" at bounding box center [1352, 47] width 60 height 19
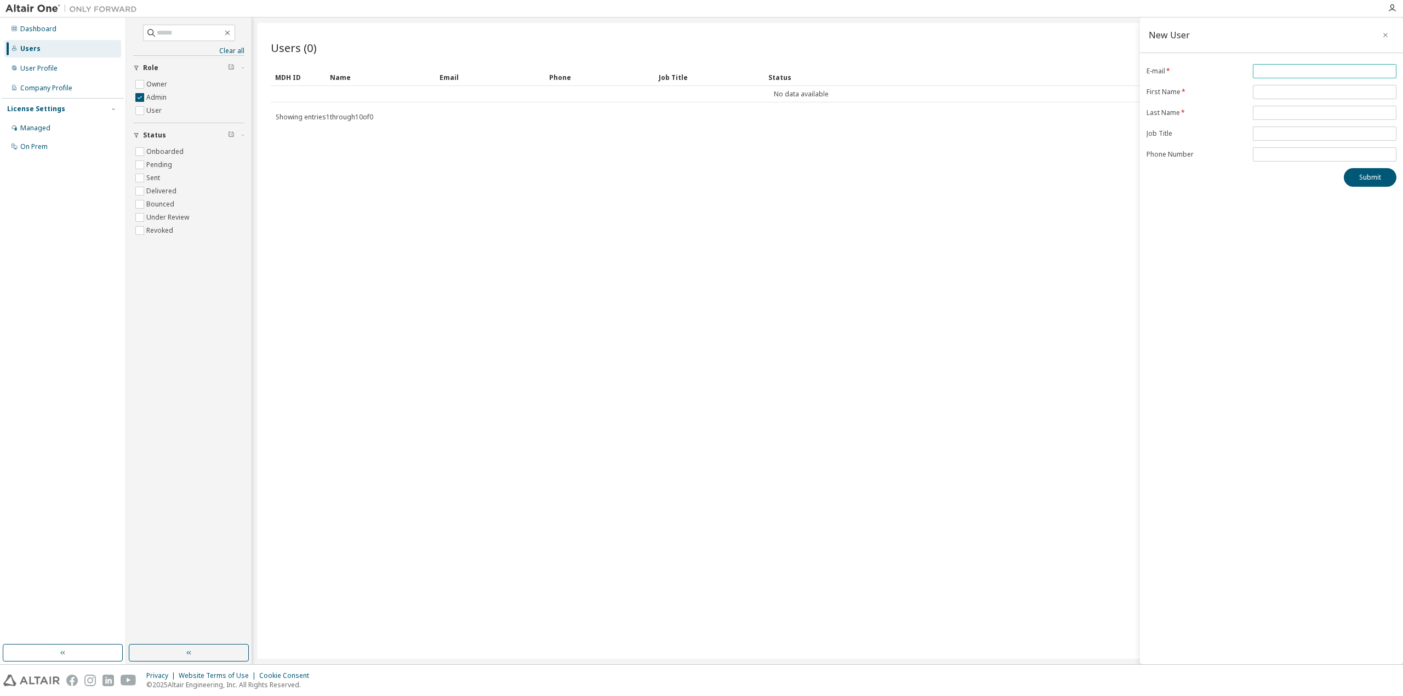
click at [1270, 73] on input "email" at bounding box center [1324, 71] width 138 height 9
type input "**********"
type input "****"
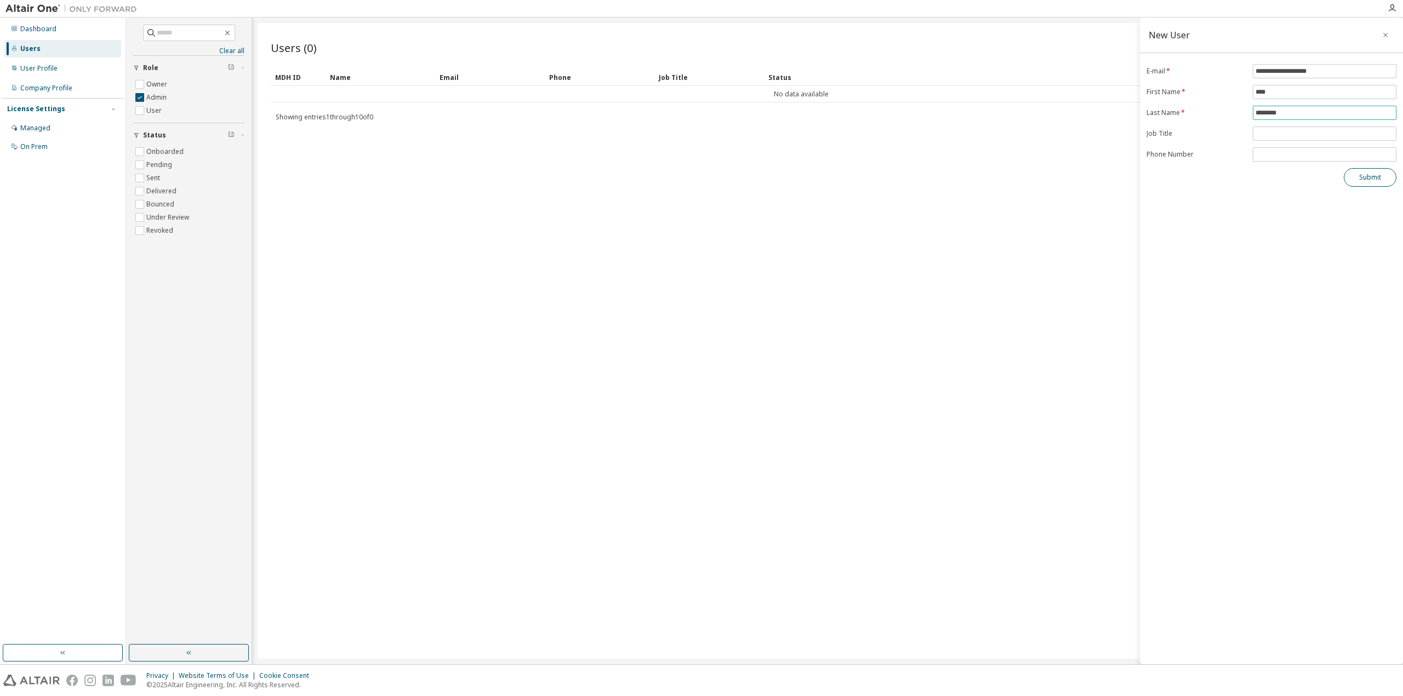
type input "********"
click at [1375, 174] on button "Submit" at bounding box center [1370, 177] width 53 height 19
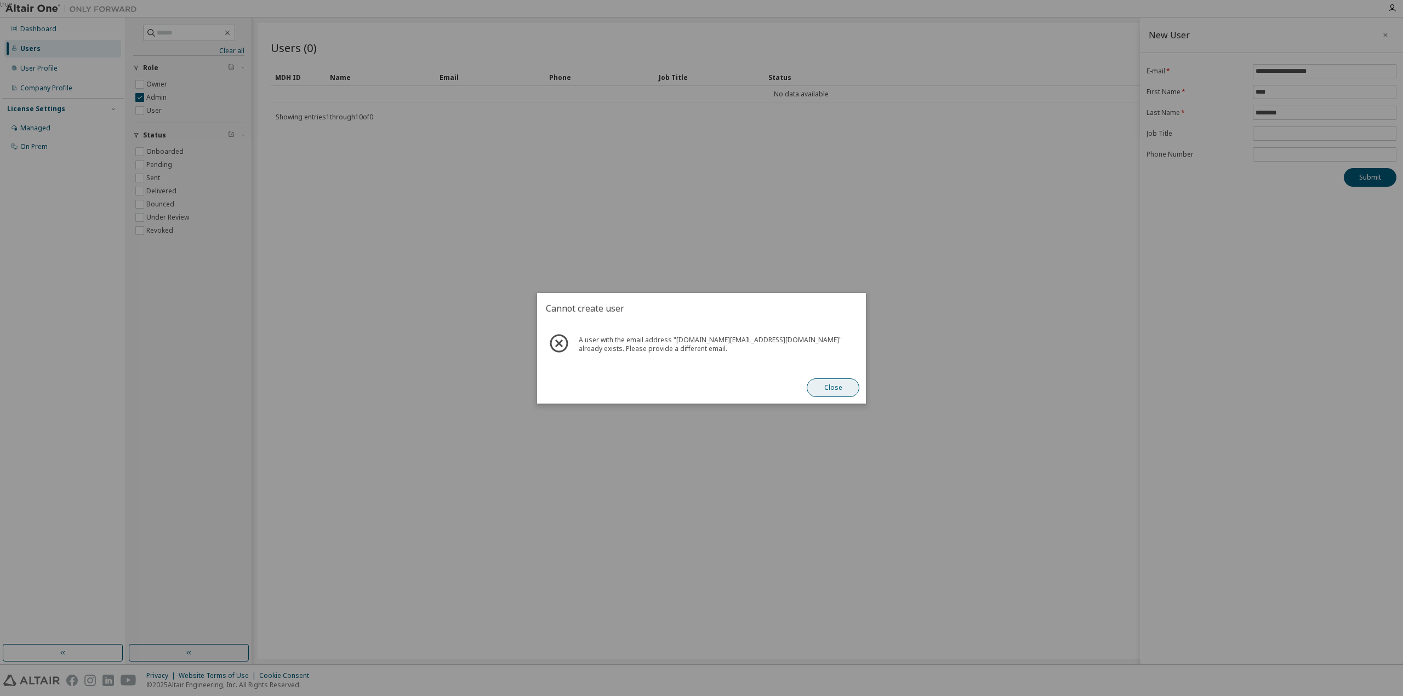
click at [833, 390] on button "Close" at bounding box center [833, 388] width 53 height 19
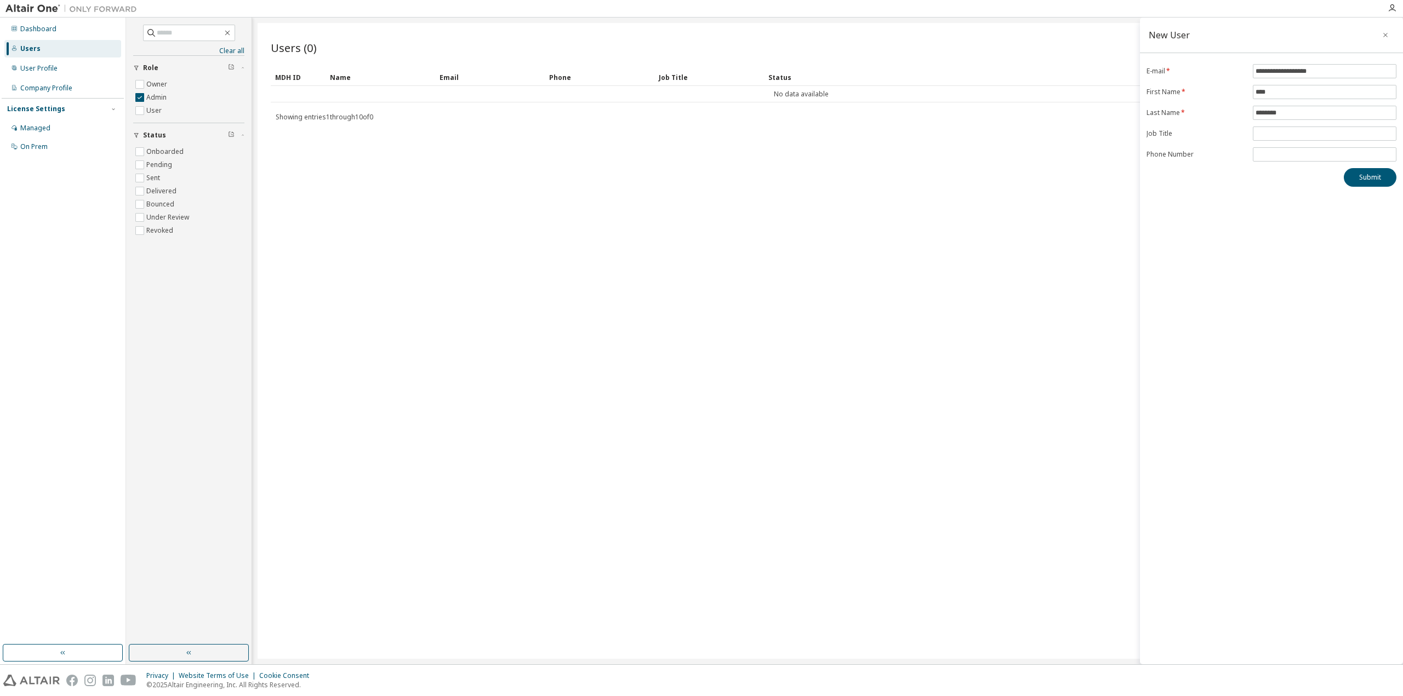
click at [848, 341] on div "Users (0) Import From CSV Export To CSV Add User Clear Load Save Save As Field …" at bounding box center [828, 341] width 1140 height 636
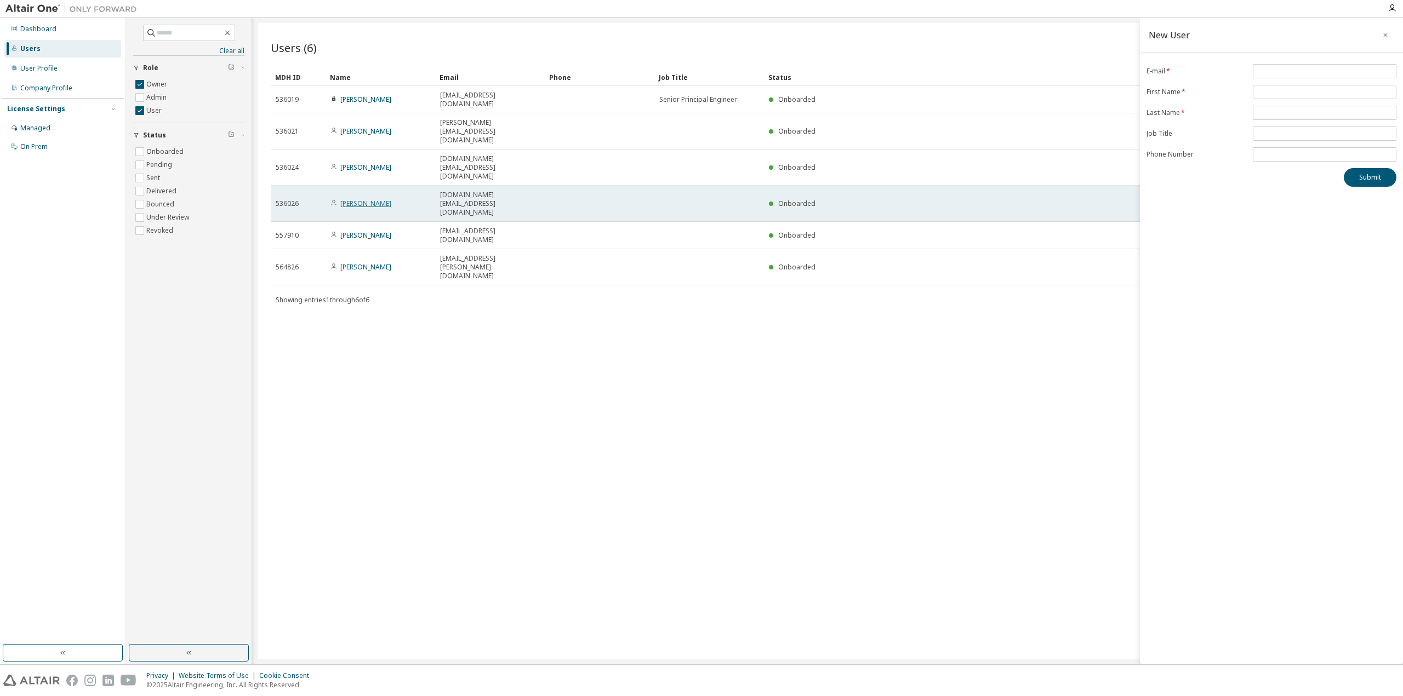
click at [364, 199] on link "Arka Sengupta" at bounding box center [365, 203] width 51 height 9
click at [287, 199] on span "536026" at bounding box center [287, 203] width 23 height 9
click at [812, 199] on span "Onboarded" at bounding box center [796, 203] width 37 height 9
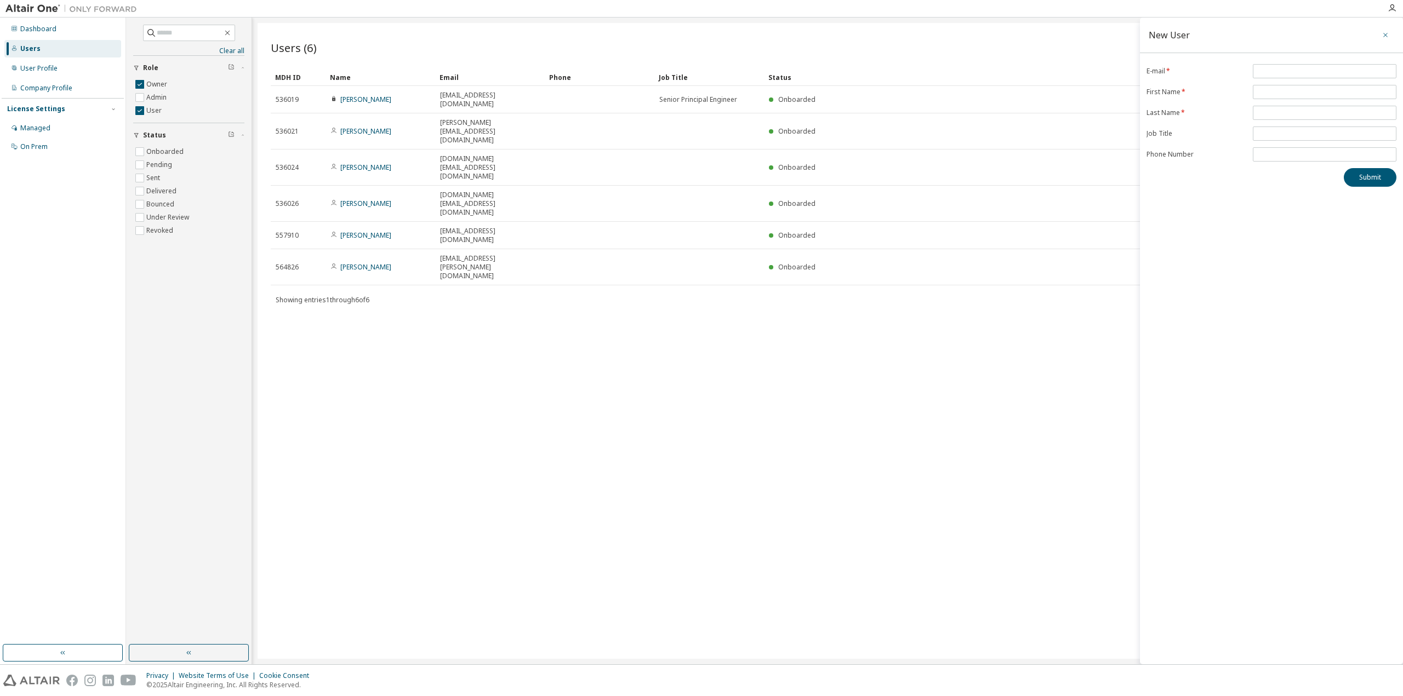
click at [1388, 36] on icon "button" at bounding box center [1385, 35] width 8 height 9
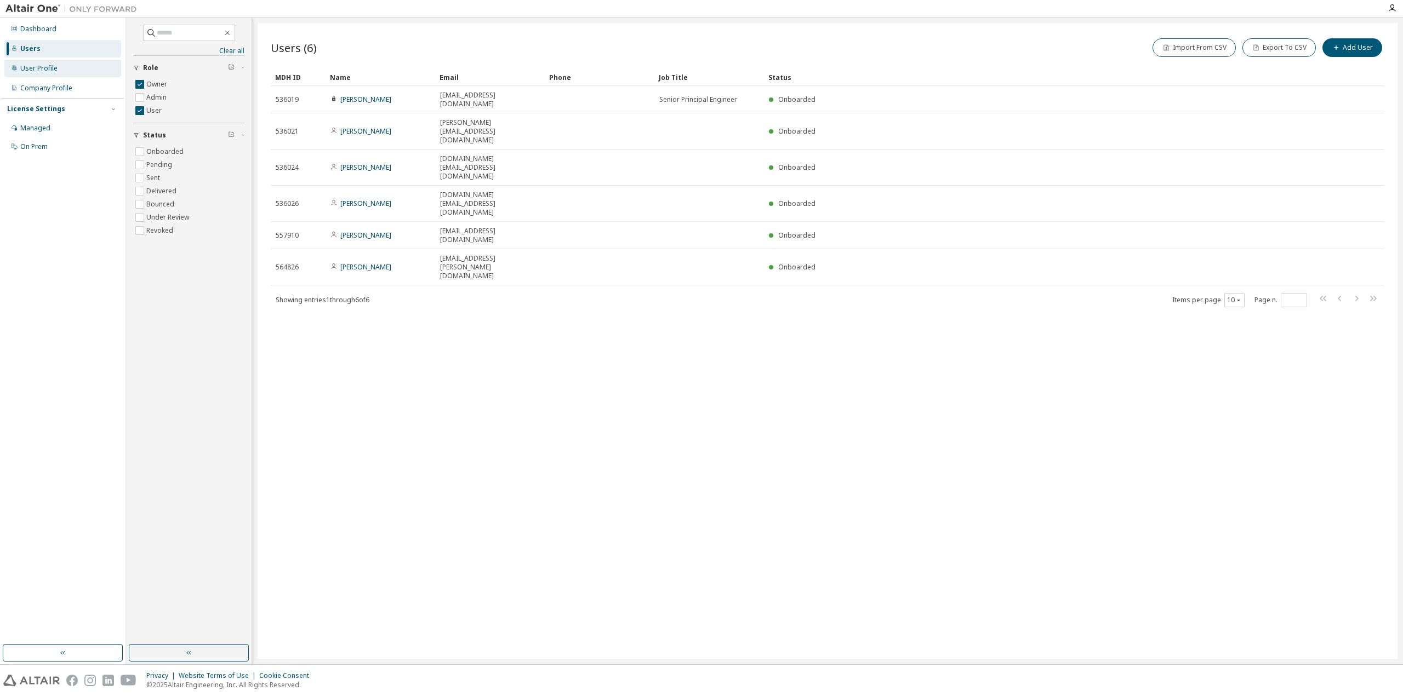
click at [38, 68] on div "User Profile" at bounding box center [38, 68] width 37 height 9
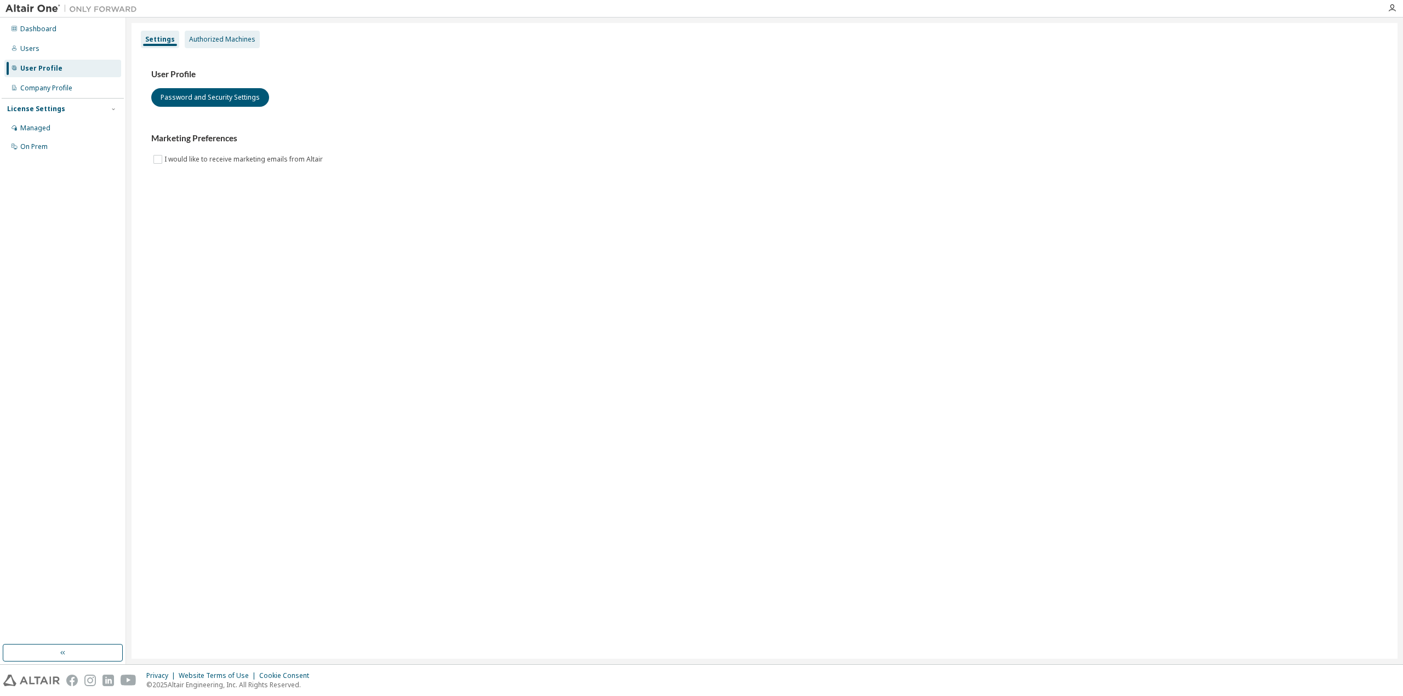
click at [217, 39] on div "Authorized Machines" at bounding box center [222, 39] width 66 height 9
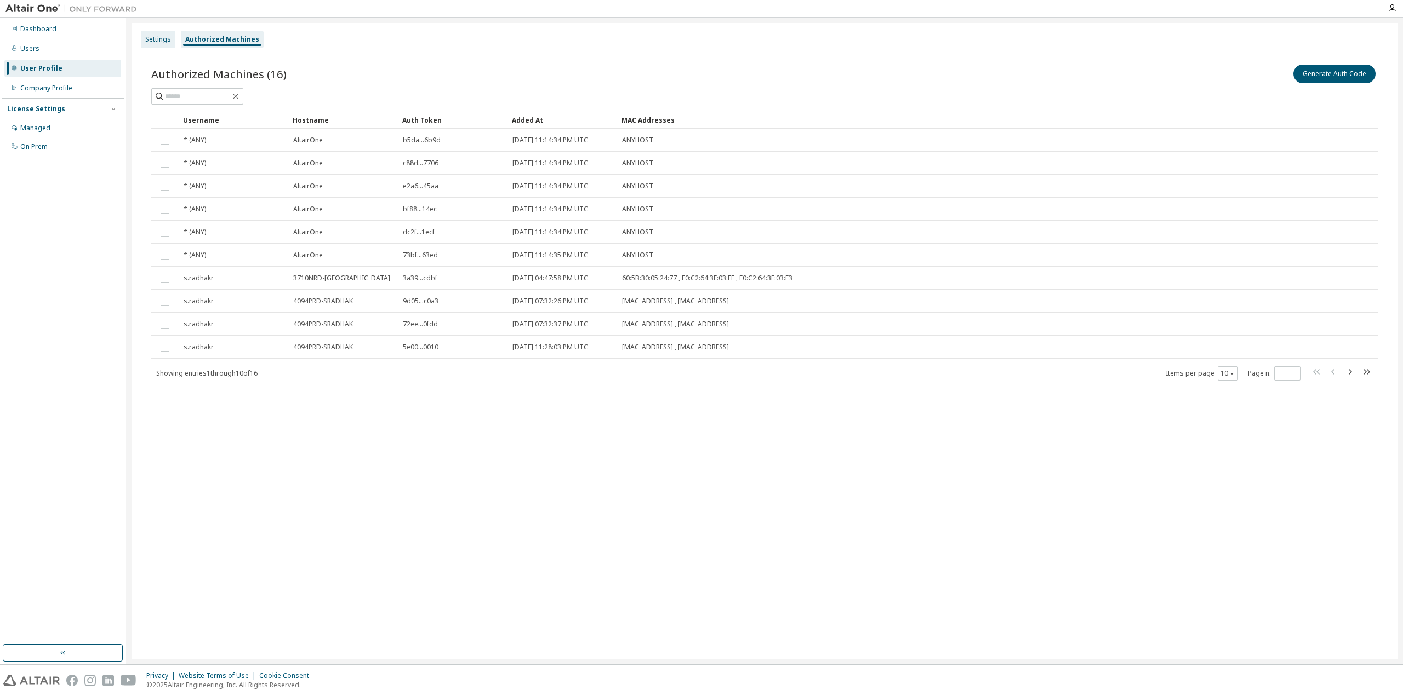
click at [159, 45] on div "Settings" at bounding box center [158, 40] width 35 height 18
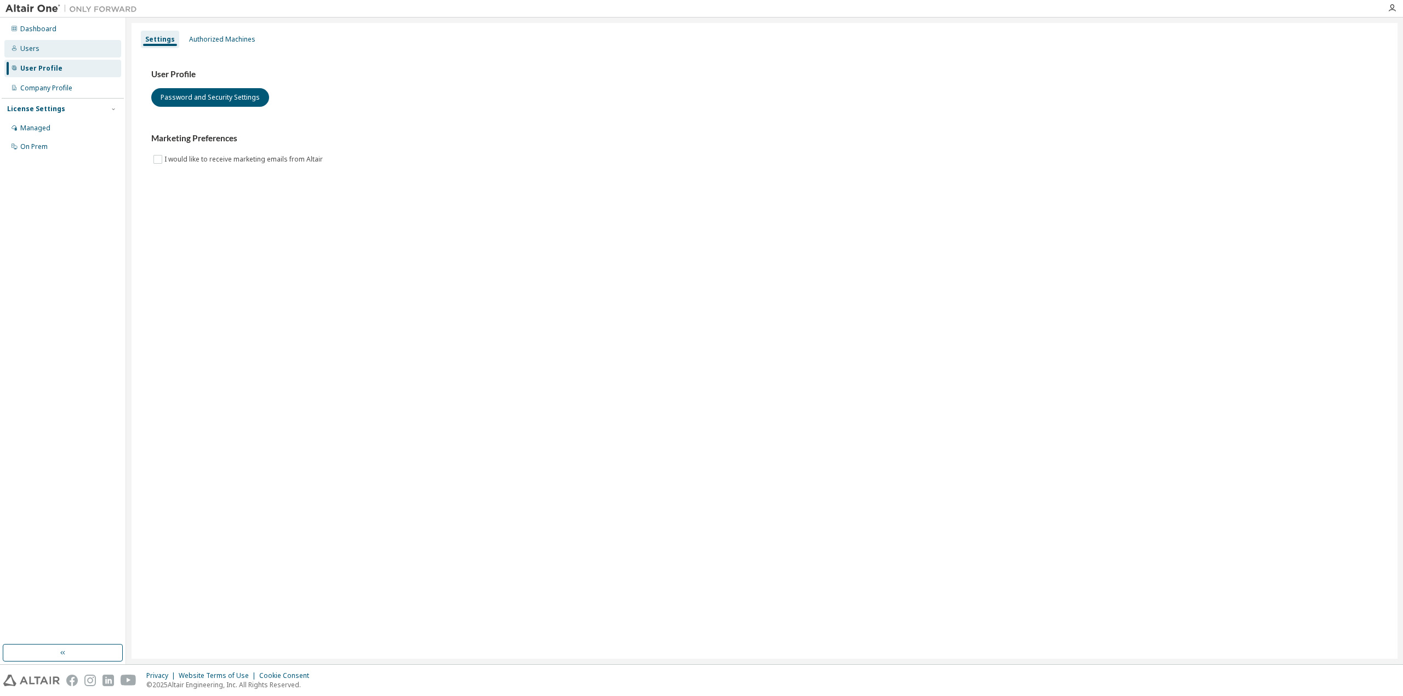
click at [31, 52] on div "Users" at bounding box center [29, 48] width 19 height 9
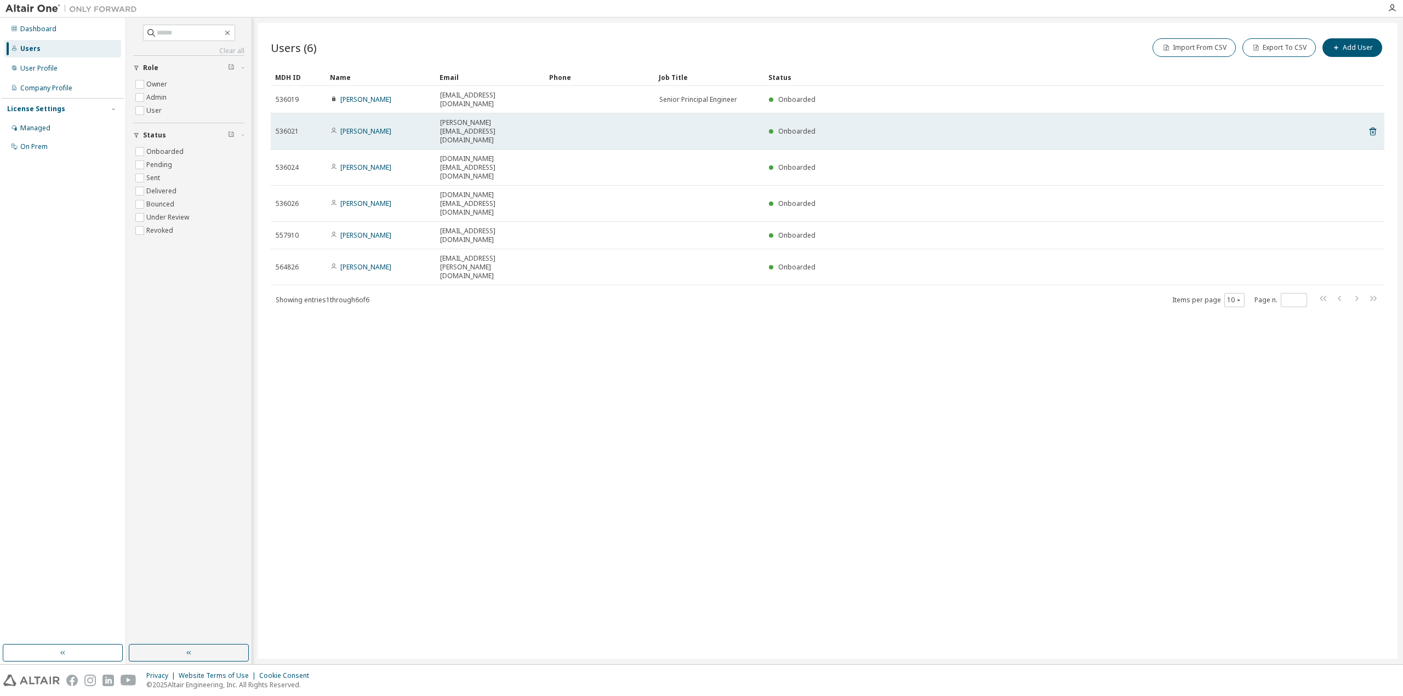
click at [333, 127] on icon at bounding box center [333, 130] width 7 height 7
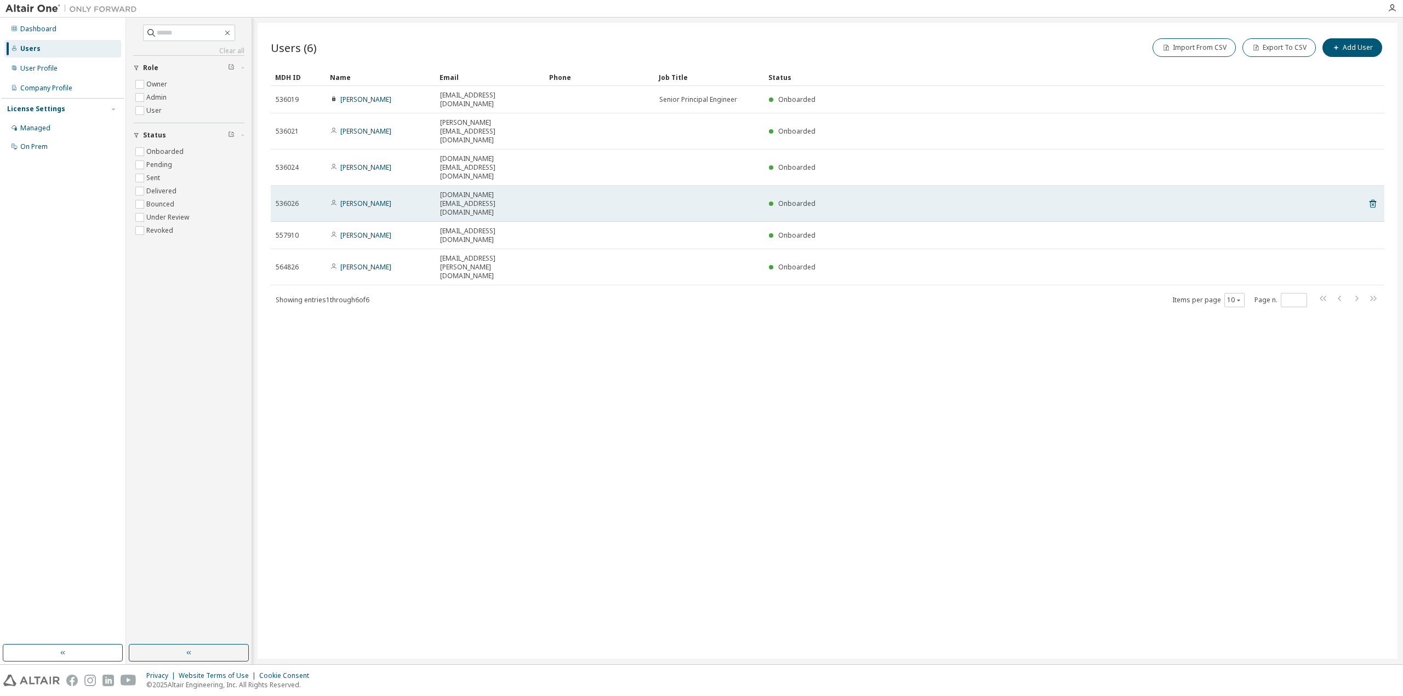
click at [333, 204] on icon at bounding box center [333, 205] width 5 height 2
click at [274, 186] on td "536026" at bounding box center [298, 204] width 55 height 36
click at [881, 199] on div "Onboarded" at bounding box center [1048, 203] width 558 height 9
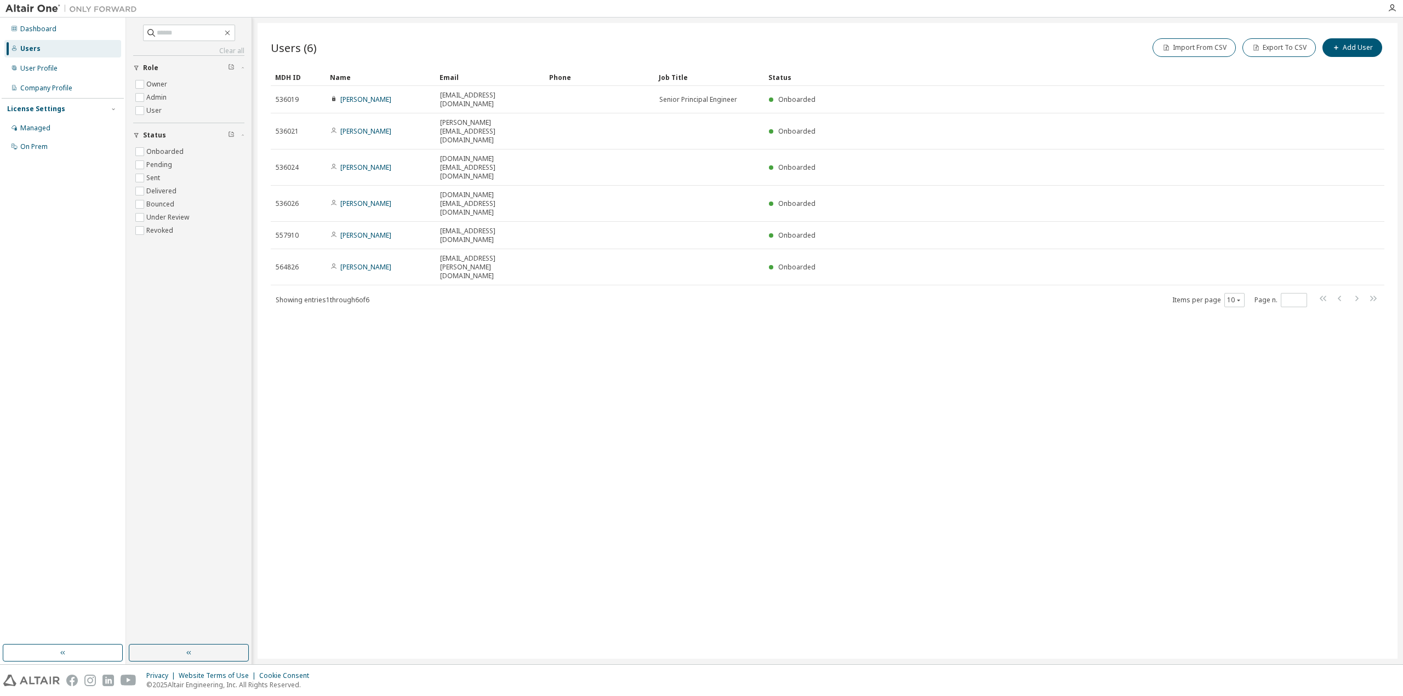
click at [29, 47] on div "Users" at bounding box center [30, 48] width 20 height 9
click at [30, 25] on div "Dashboard" at bounding box center [38, 29] width 36 height 9
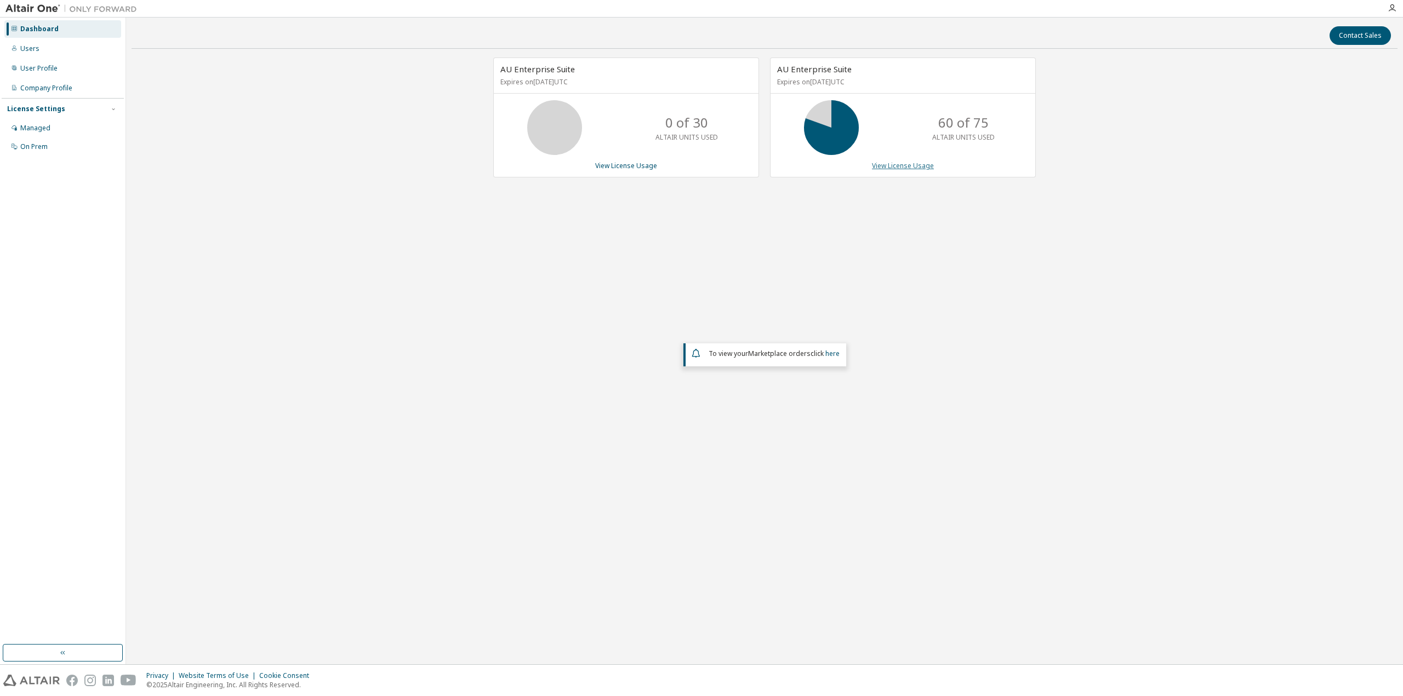
click at [919, 164] on link "View License Usage" at bounding box center [903, 165] width 62 height 9
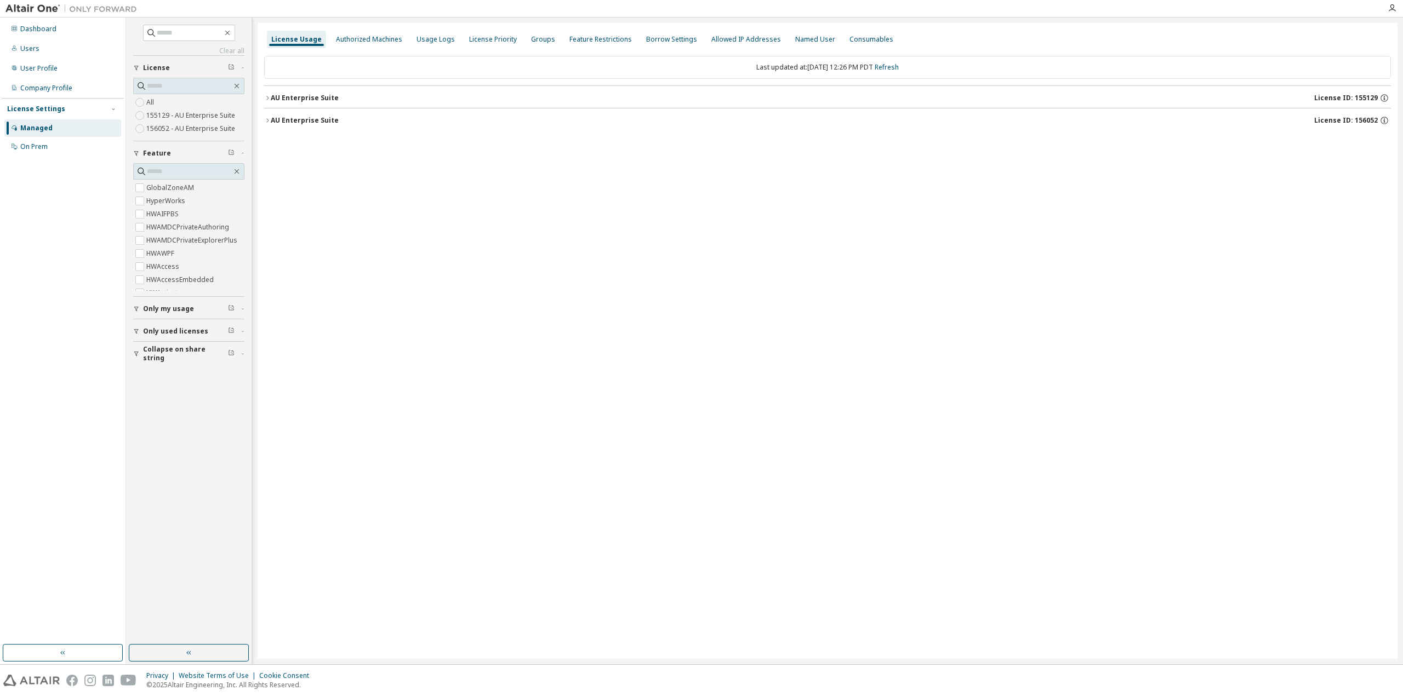
drag, startPoint x: 267, startPoint y: 115, endPoint x: 278, endPoint y: 138, distance: 25.3
click at [267, 115] on button "AU Enterprise Suite License ID: 156052" at bounding box center [827, 120] width 1127 height 24
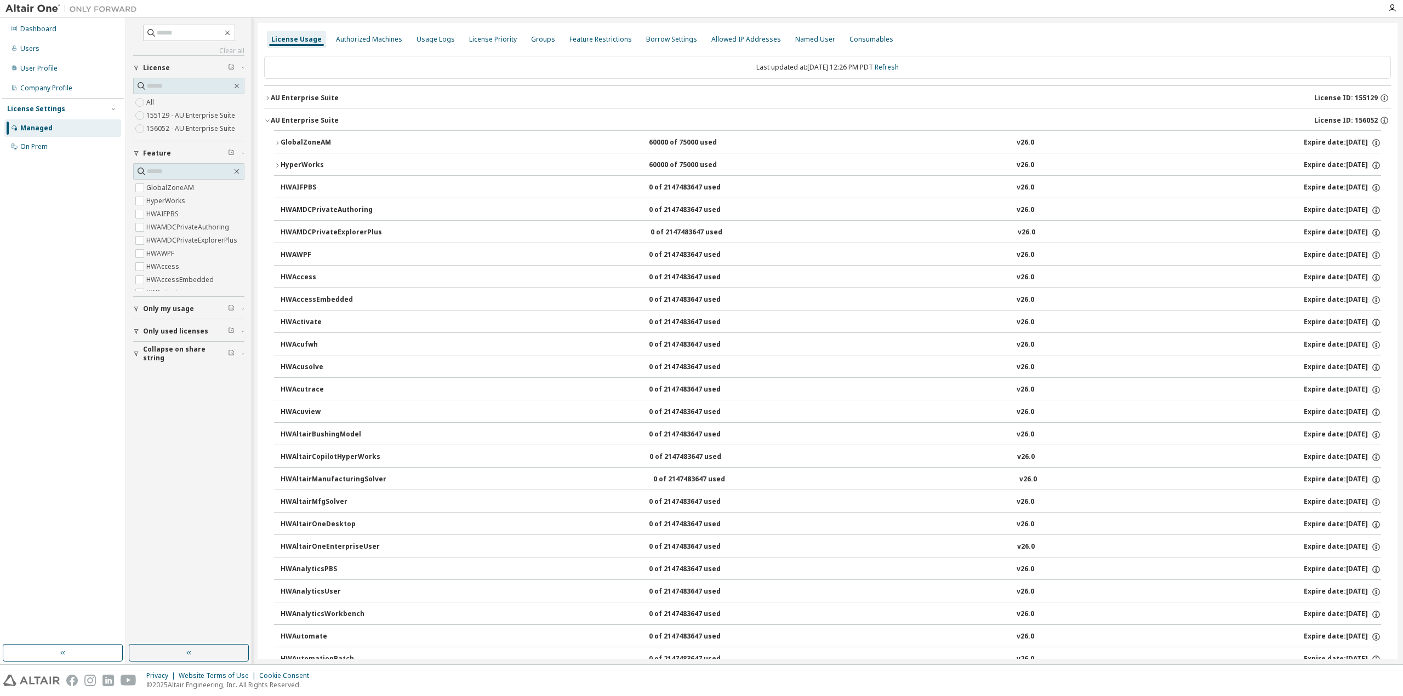
click at [276, 142] on icon "button" at bounding box center [277, 143] width 7 height 7
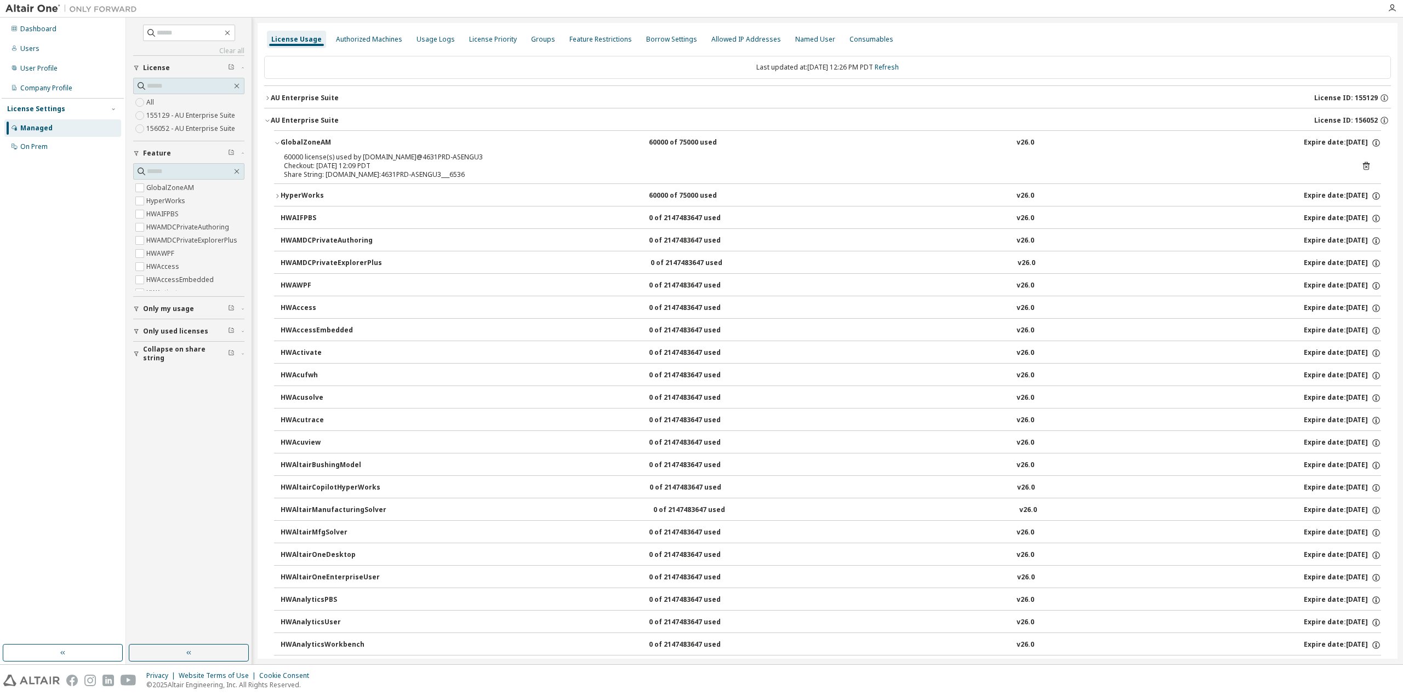
click at [1364, 165] on icon at bounding box center [1365, 166] width 3 height 3
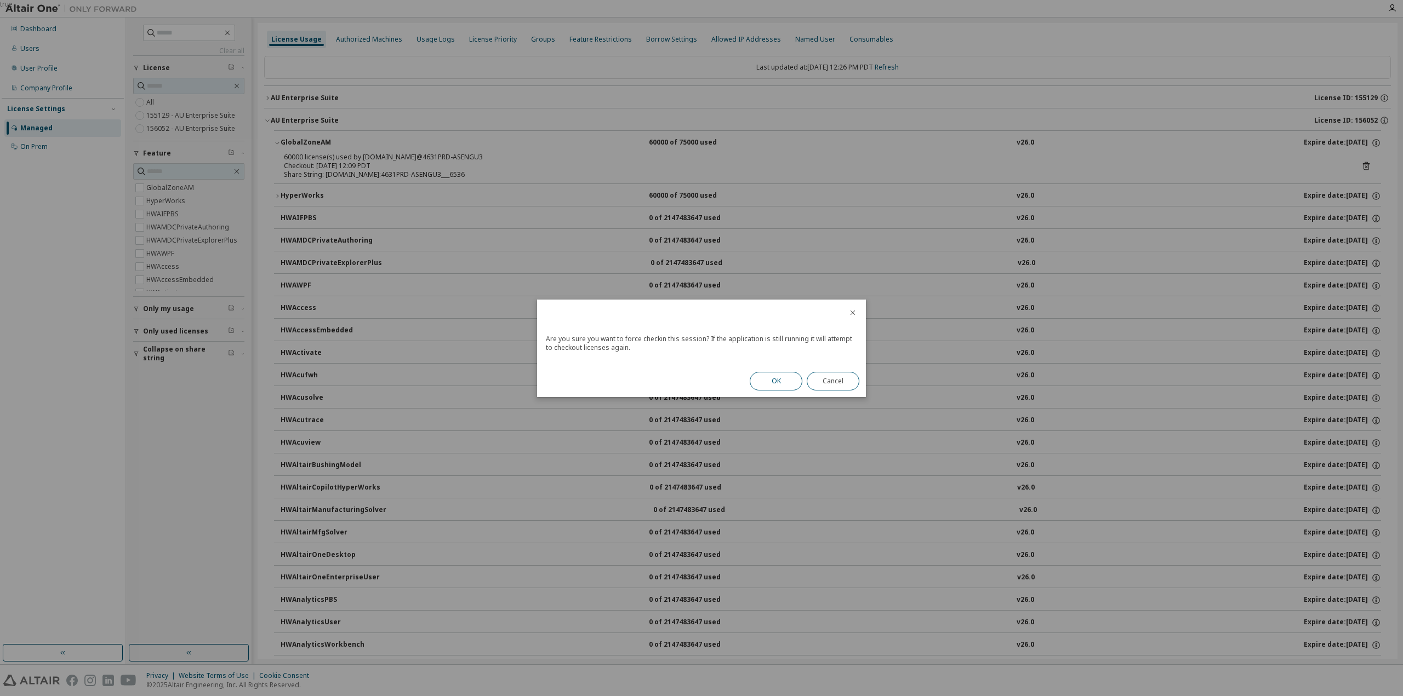
click at [775, 382] on button "OK" at bounding box center [776, 381] width 53 height 19
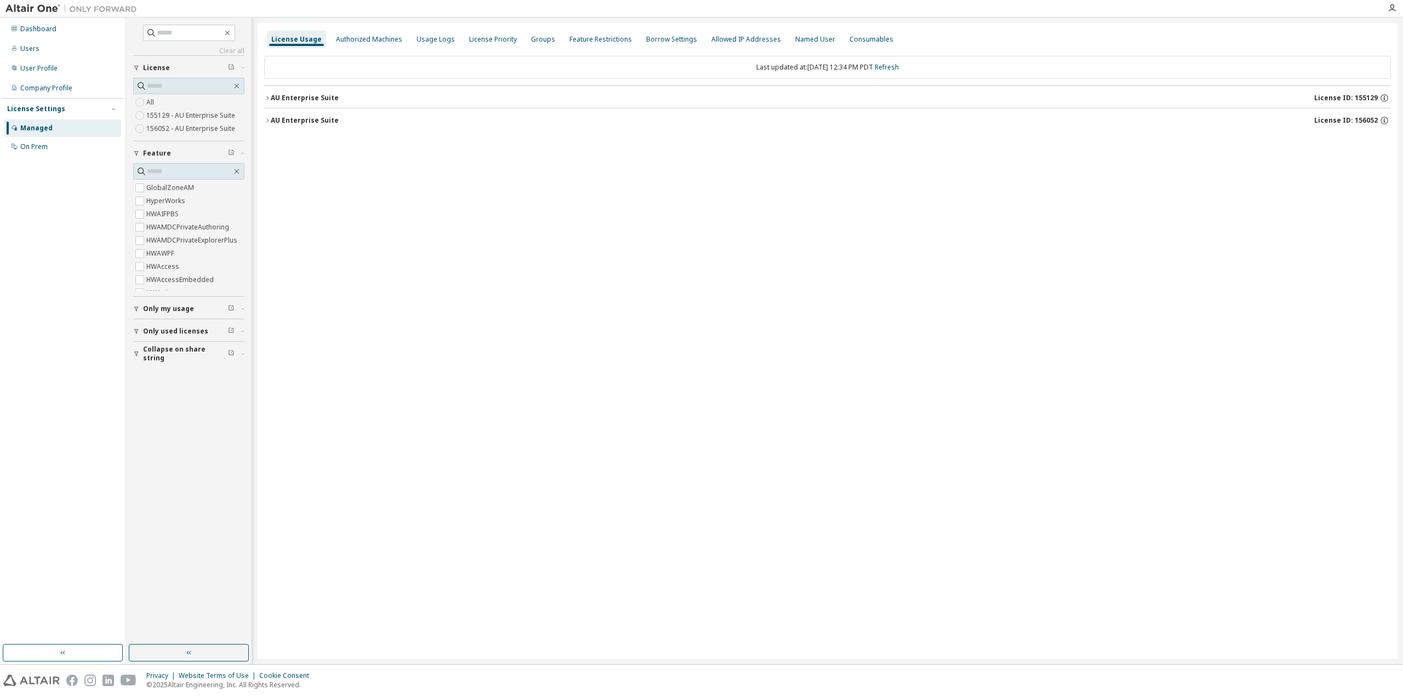
click at [270, 118] on icon "button" at bounding box center [267, 120] width 7 height 7
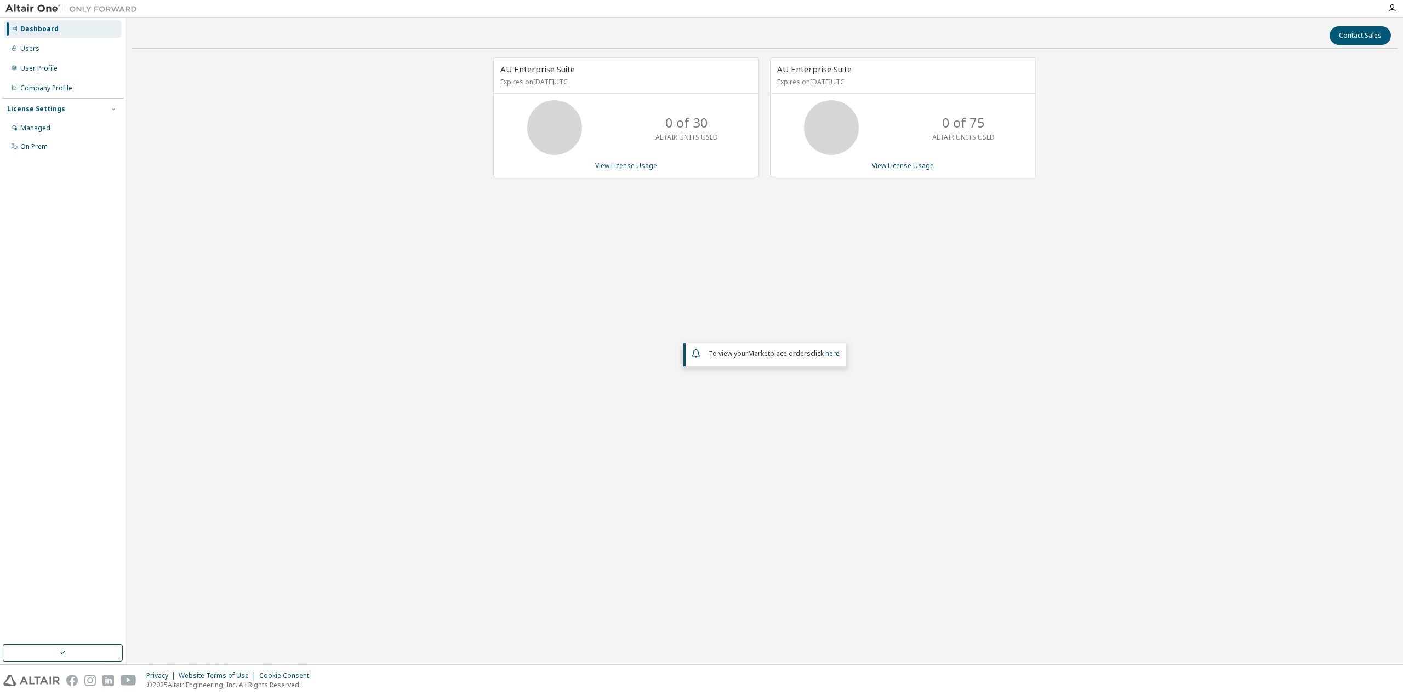
click at [793, 249] on div "AU Enterprise Suite Expires on [DATE] UTC 0 of 30 ALTAIR UNITS USED View Licens…" at bounding box center [765, 284] width 1266 height 453
